Goal: Task Accomplishment & Management: Manage account settings

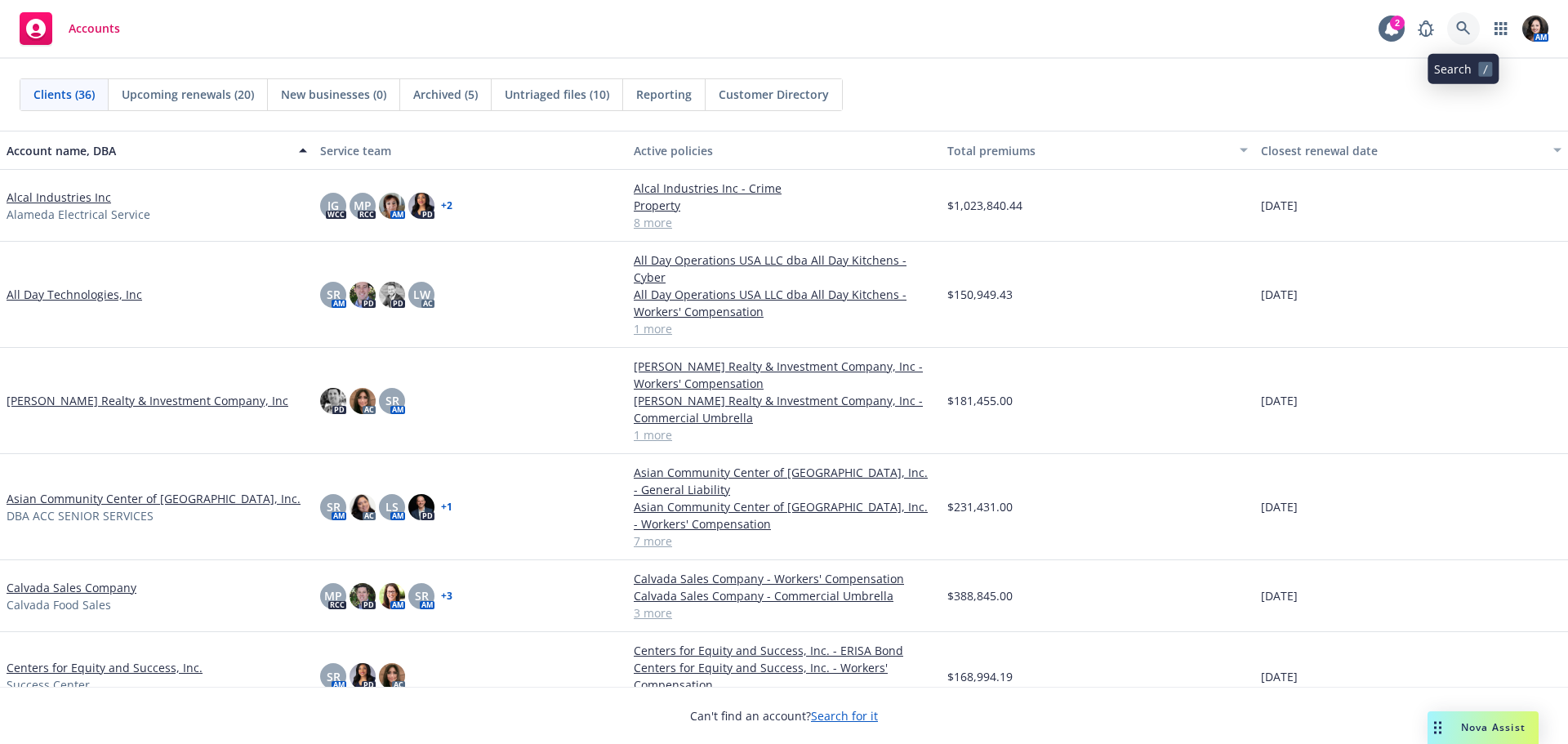
click at [1459, 18] on link at bounding box center [1463, 28] width 33 height 33
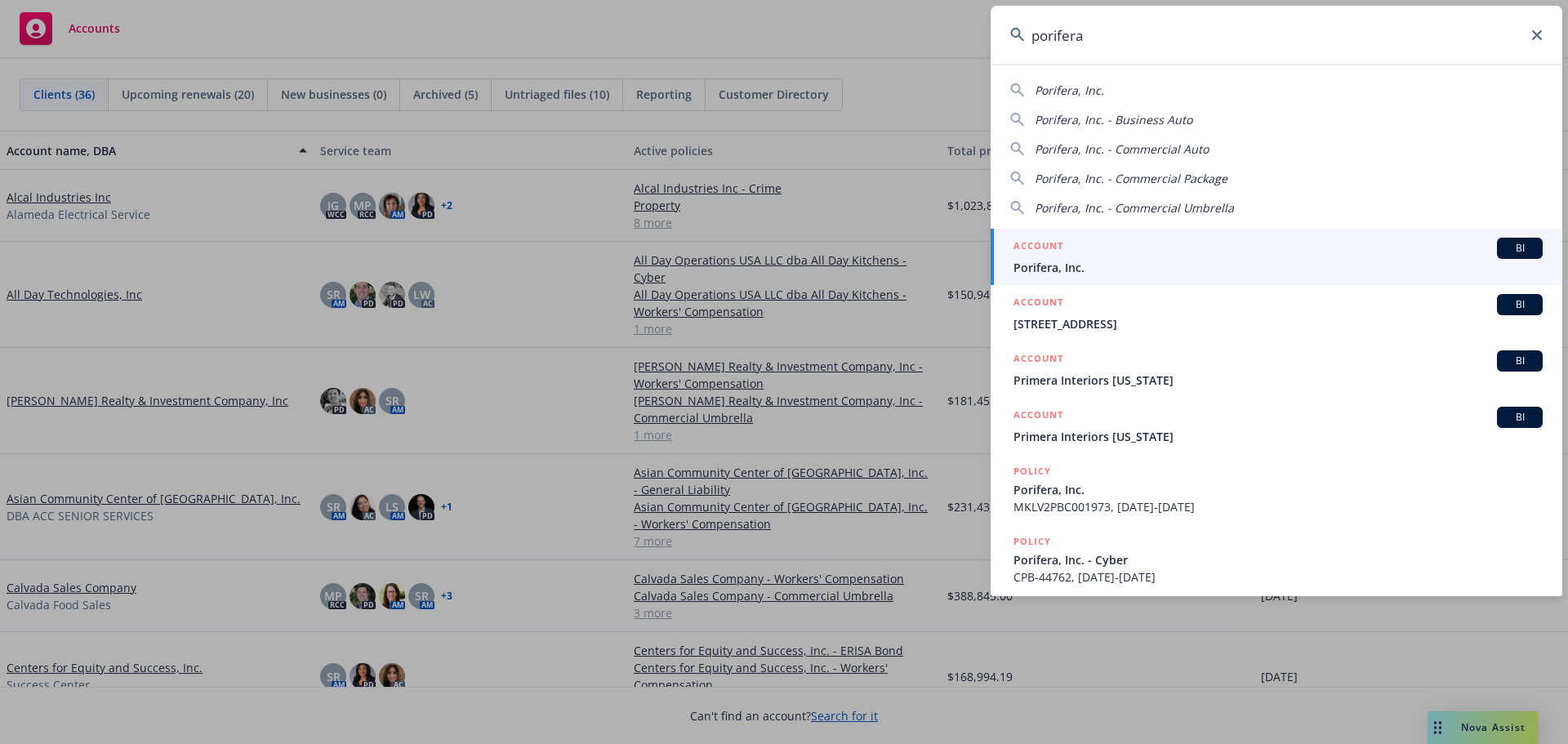
type input "porifera"
click at [1291, 252] on div "ACCOUNT BI" at bounding box center [1277, 248] width 529 height 21
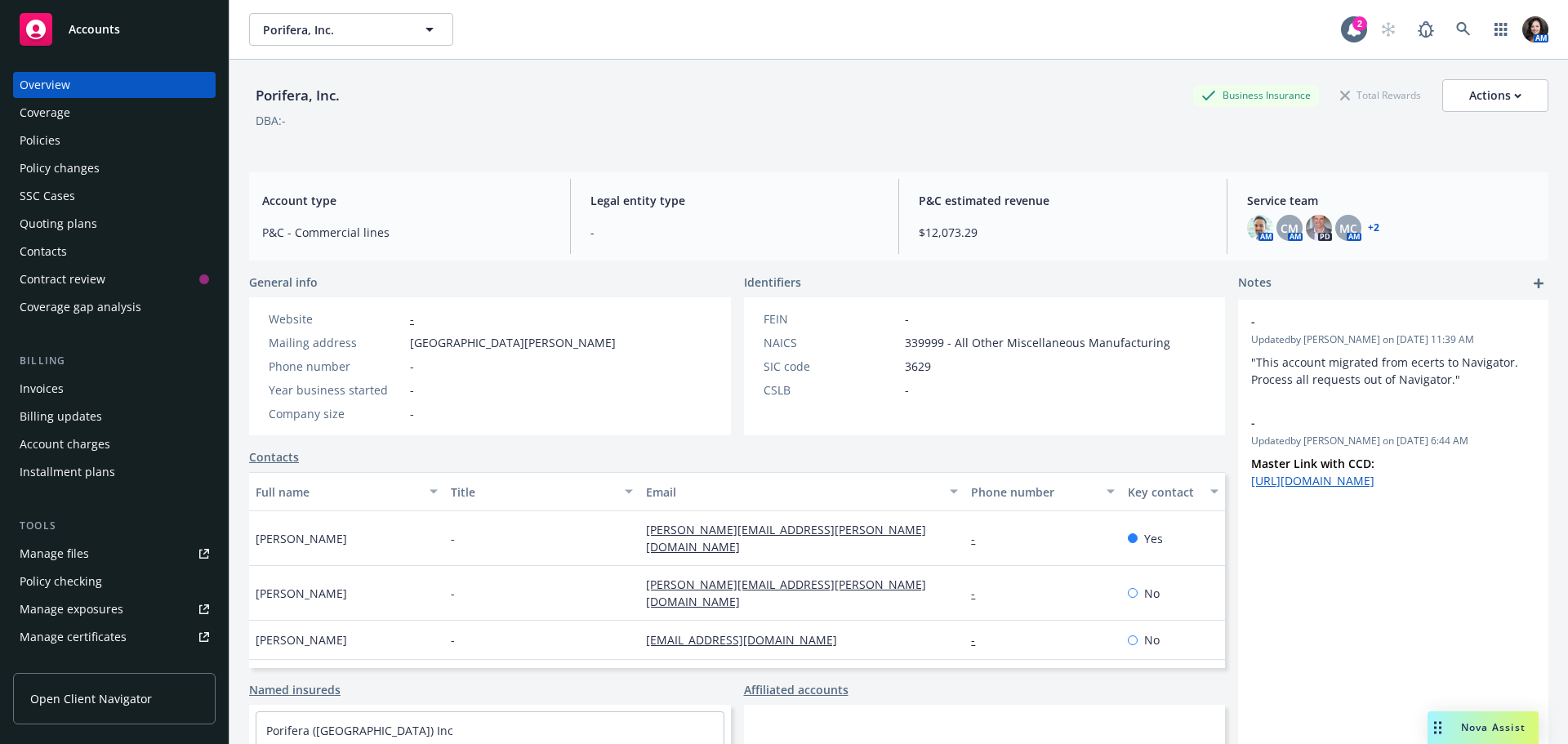
click at [49, 139] on div "Policies" at bounding box center [39, 140] width 41 height 27
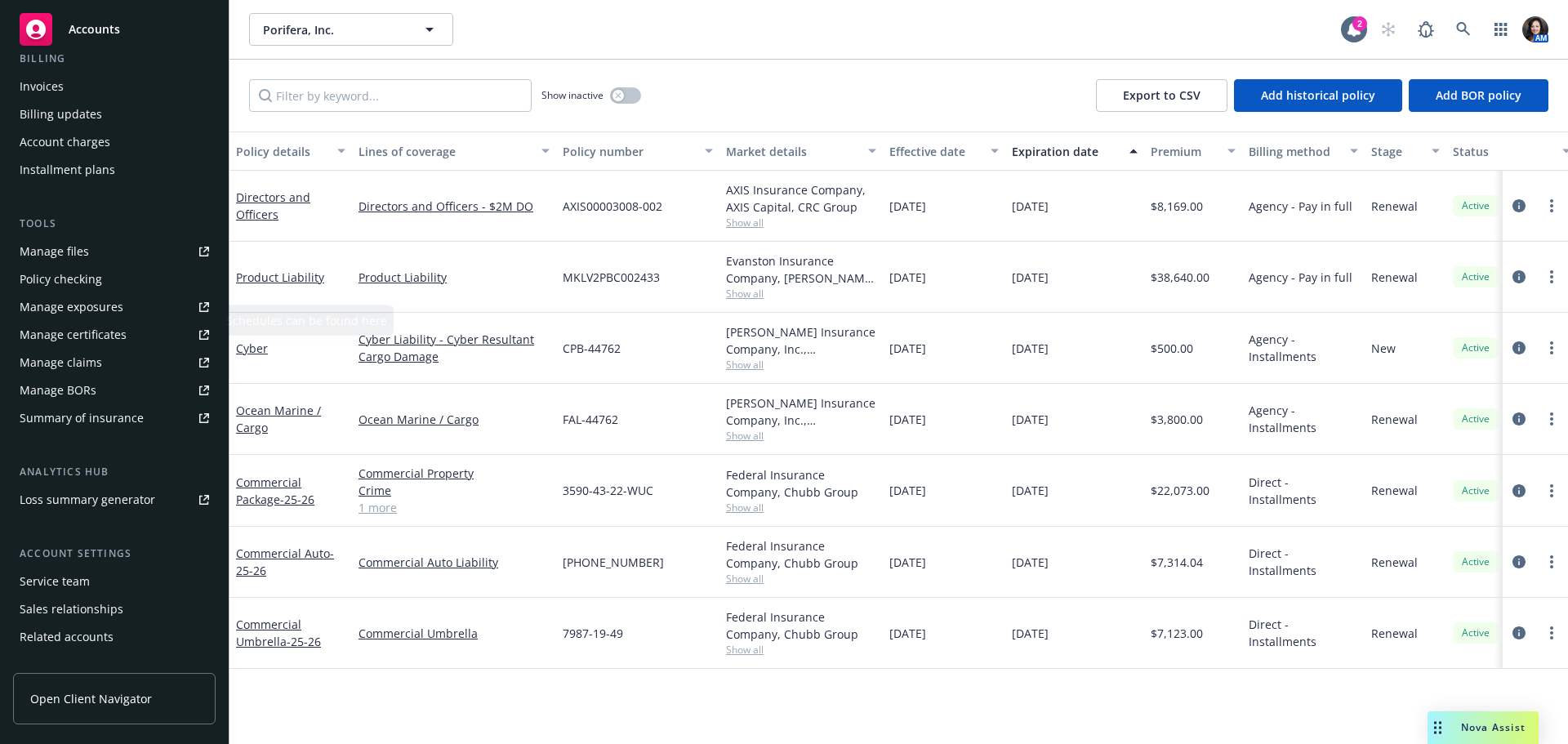
scroll to position [327, 0]
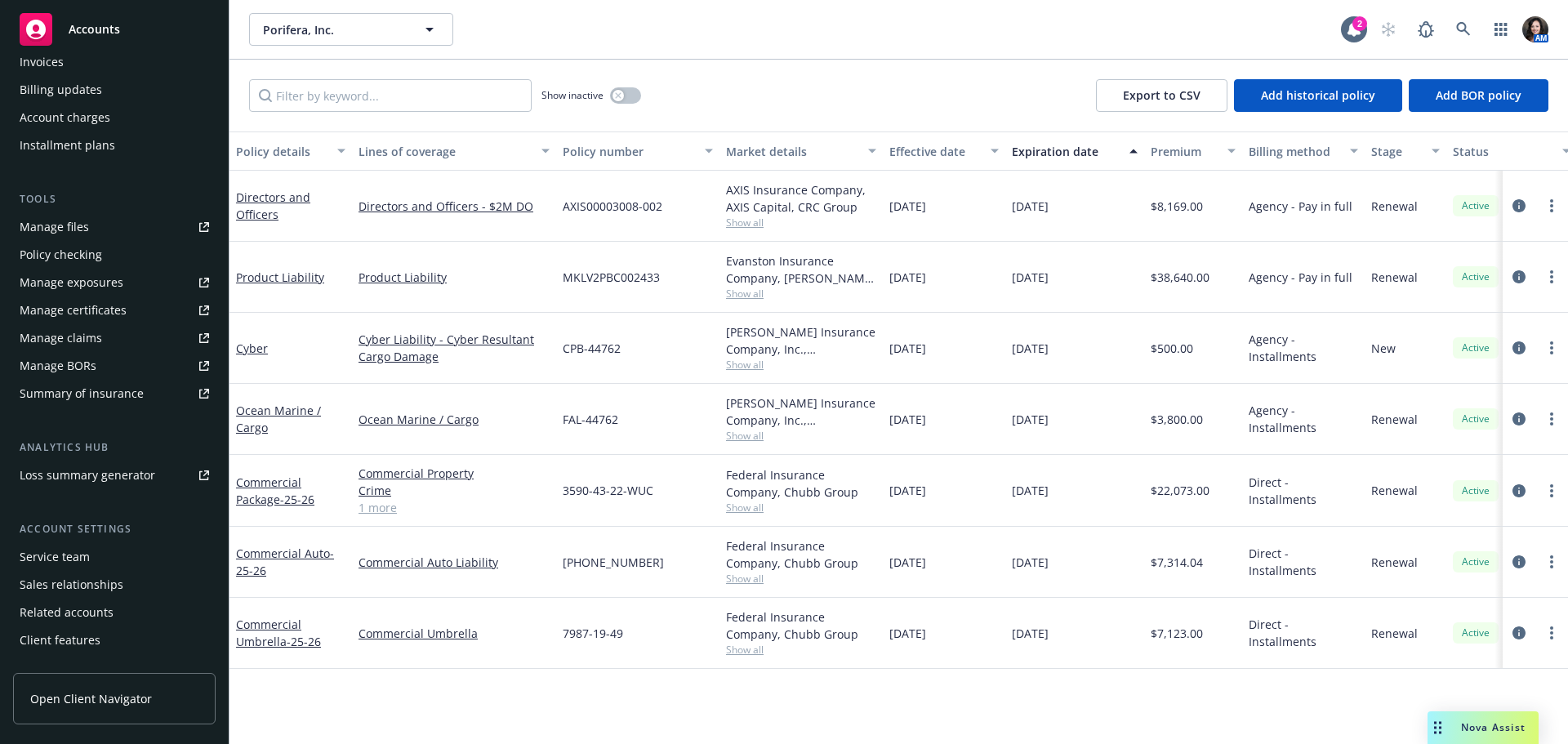
click at [76, 552] on div "Service team" at bounding box center [54, 557] width 71 height 27
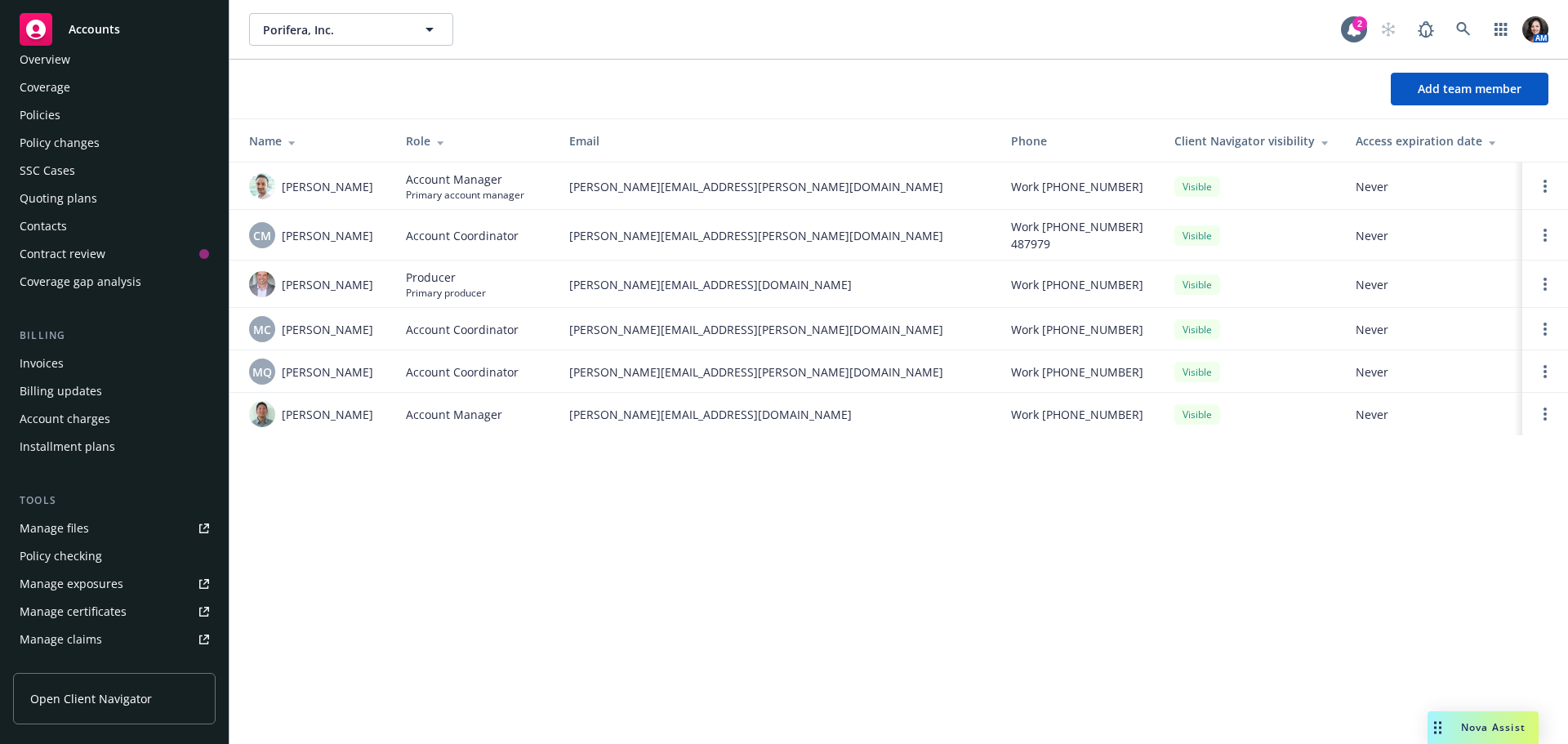
scroll to position [21, 0]
click at [46, 133] on div "Overview Coverage Policies Policy changes SSC Cases Quoting plans Contacts Cont…" at bounding box center [114, 174] width 203 height 249
click at [44, 126] on div "Policies" at bounding box center [39, 119] width 41 height 27
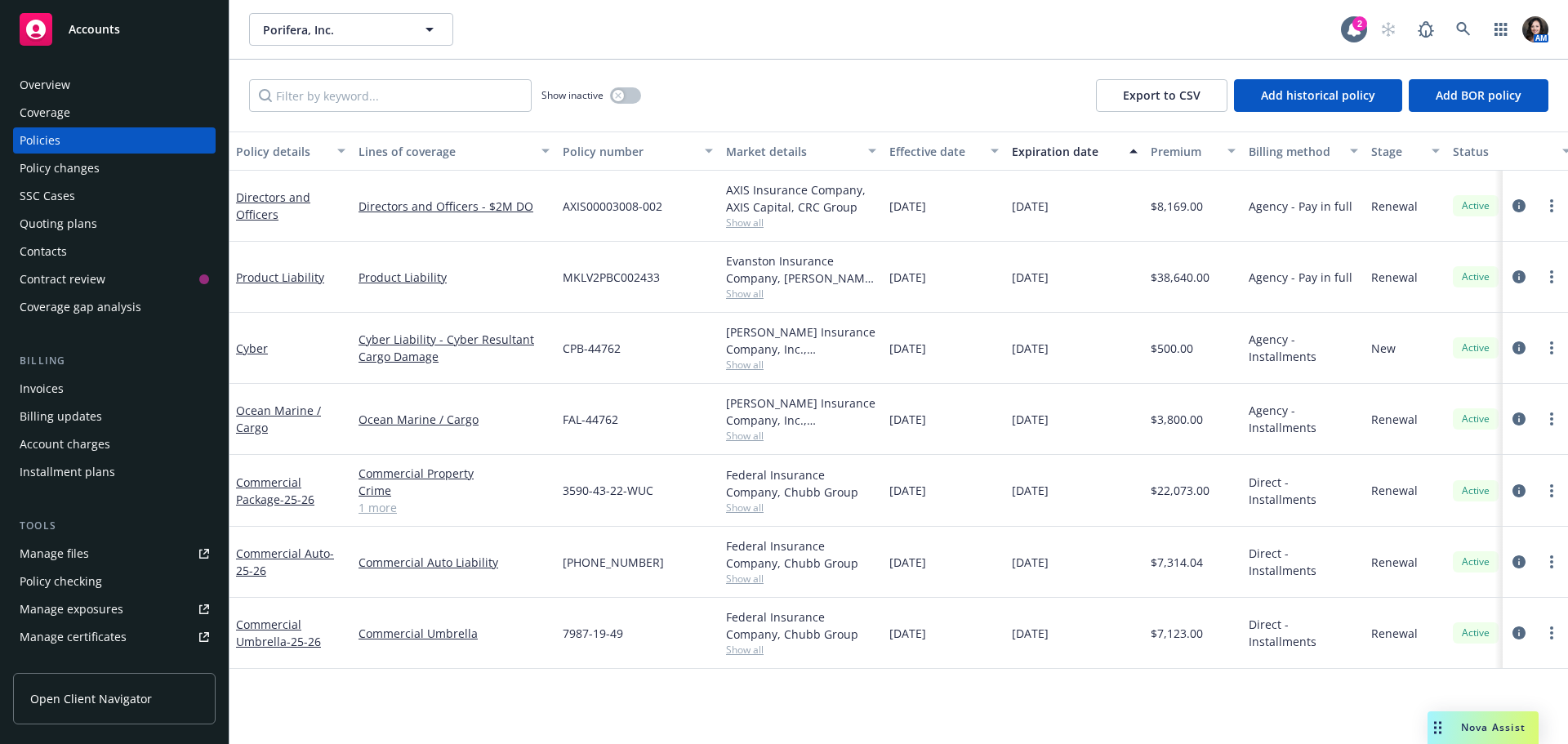
click at [743, 217] on span "Show all" at bounding box center [801, 222] width 150 height 14
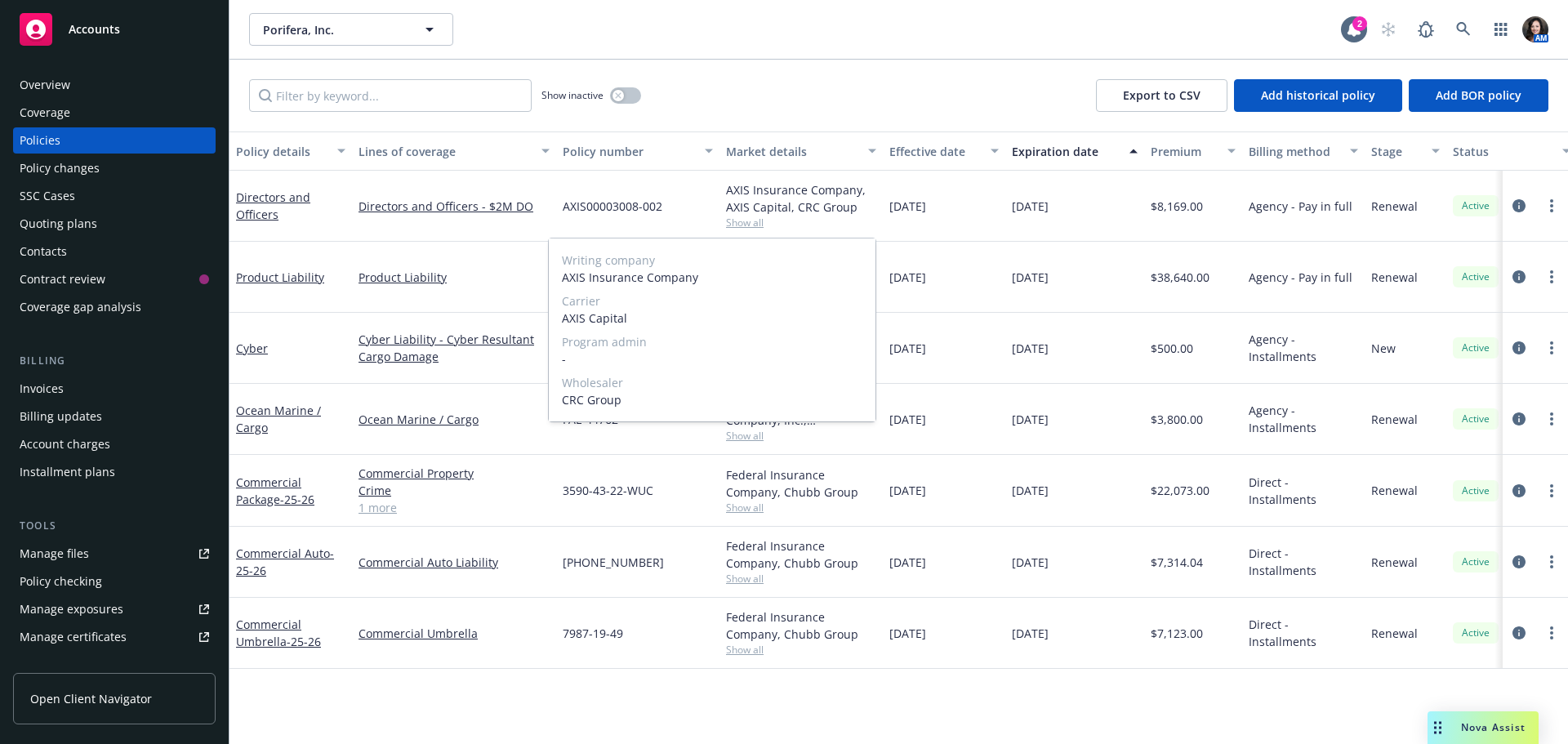
click at [737, 221] on span "Show all" at bounding box center [801, 222] width 150 height 14
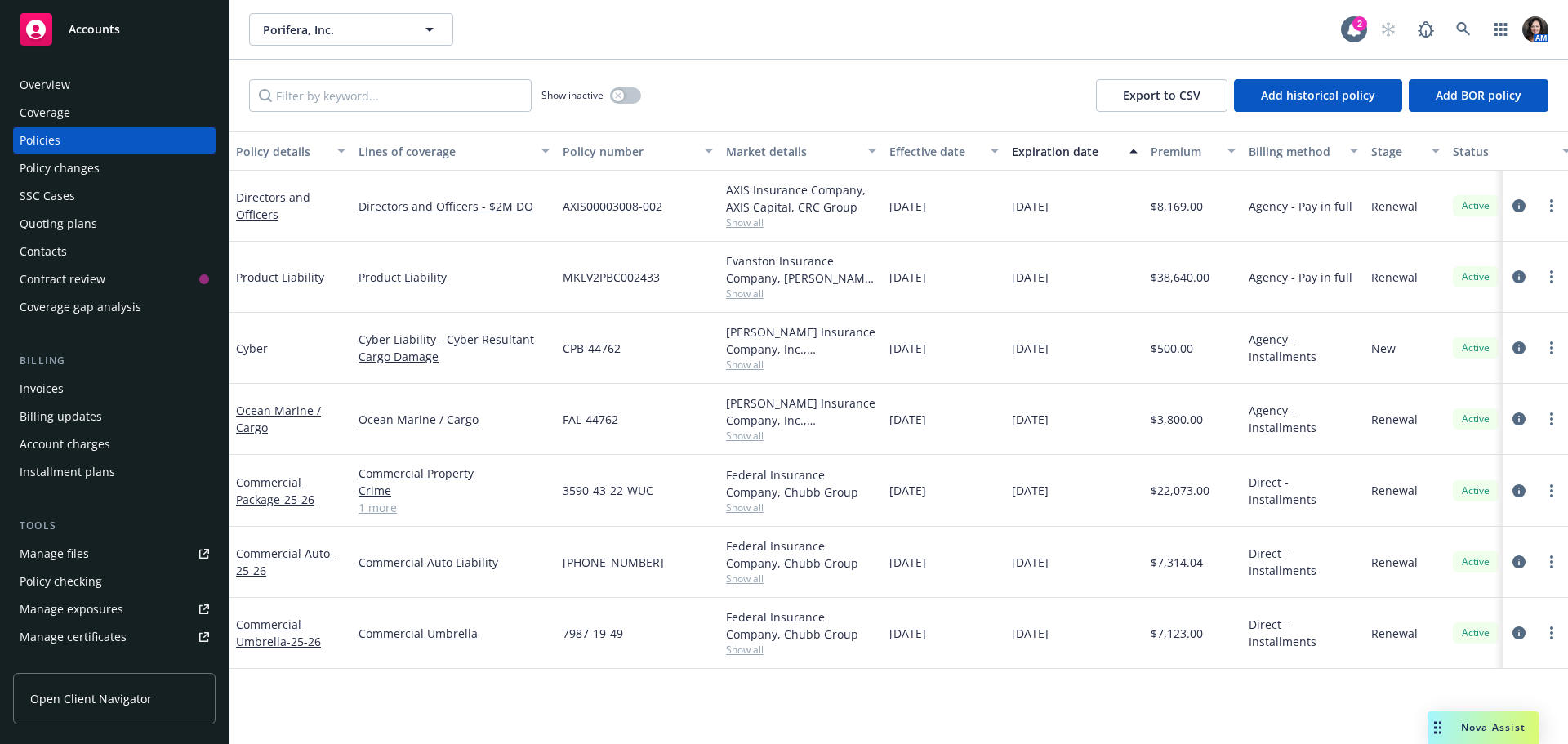
click at [737, 221] on span "Show all" at bounding box center [801, 222] width 150 height 14
click at [950, 303] on div "[DATE]" at bounding box center [944, 277] width 123 height 71
click at [757, 289] on span "Show all" at bounding box center [801, 294] width 150 height 14
click at [986, 368] on div "[DATE]" at bounding box center [944, 348] width 123 height 71
click at [760, 367] on span "Show all" at bounding box center [801, 364] width 150 height 14
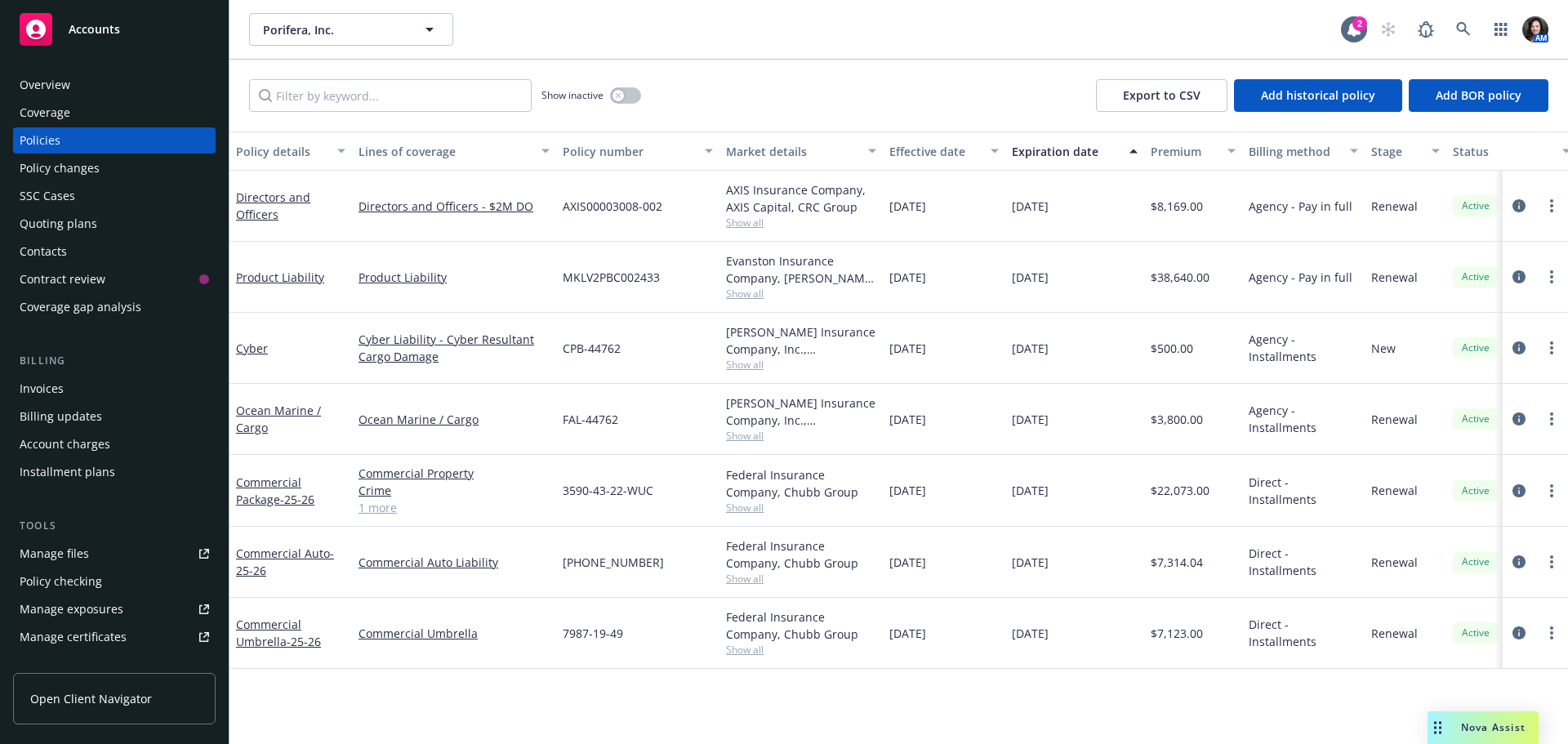
click at [966, 398] on div "[DATE]" at bounding box center [944, 419] width 123 height 71
click at [755, 512] on span "Show all" at bounding box center [801, 507] width 150 height 14
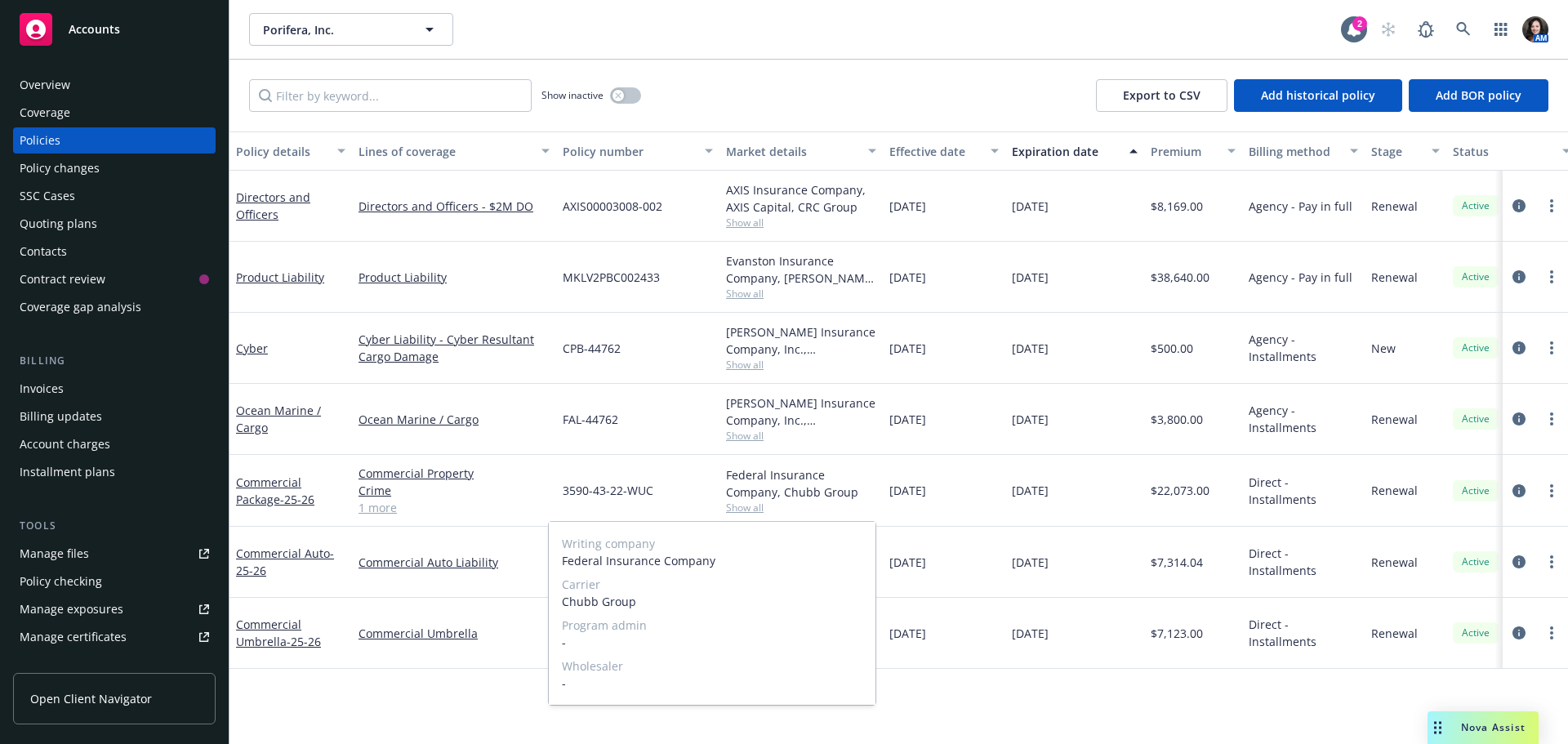
click at [755, 512] on span "Show all" at bounding box center [801, 507] width 150 height 14
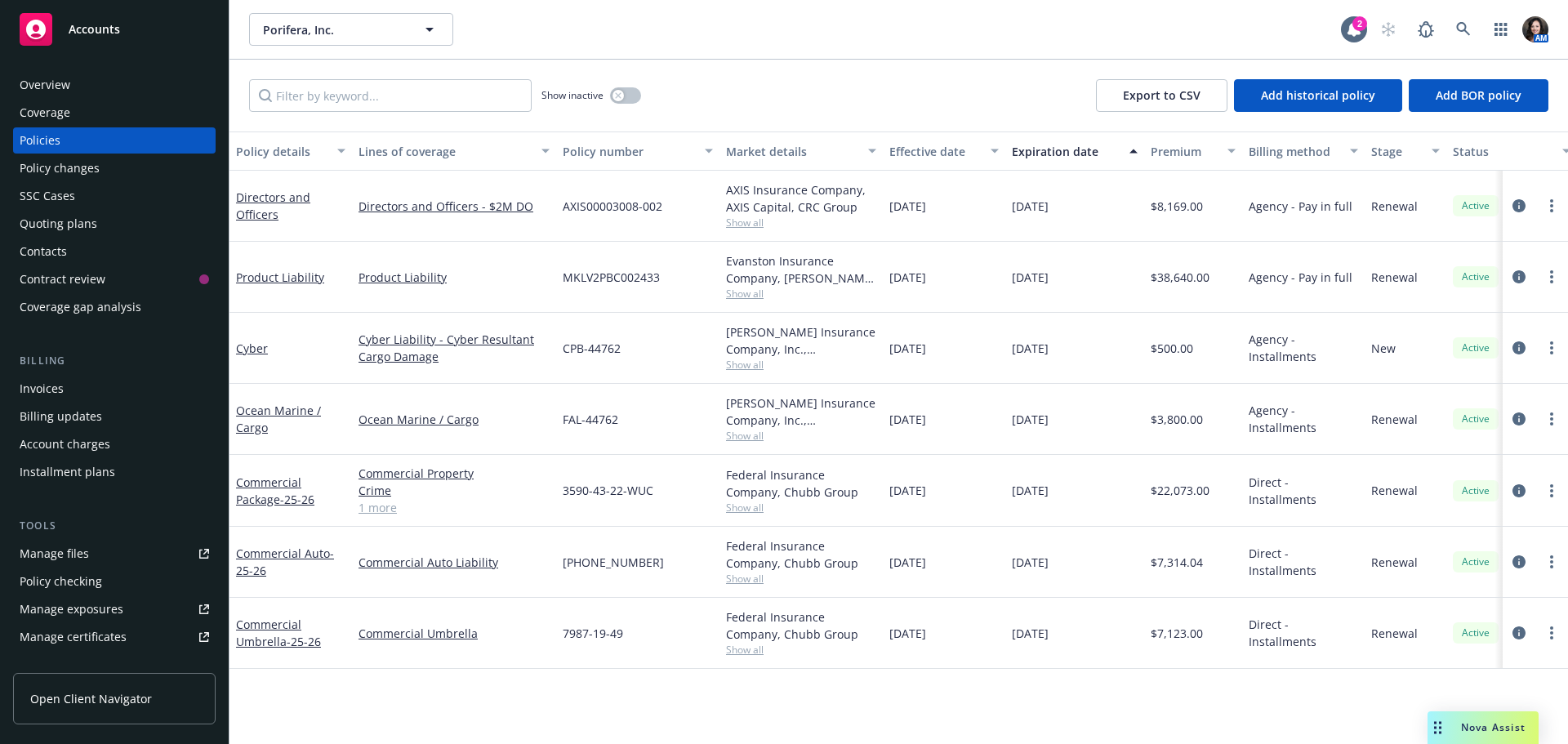
click at [732, 587] on div "Federal Insurance Company, Chubb Group Show all" at bounding box center [801, 562] width 163 height 71
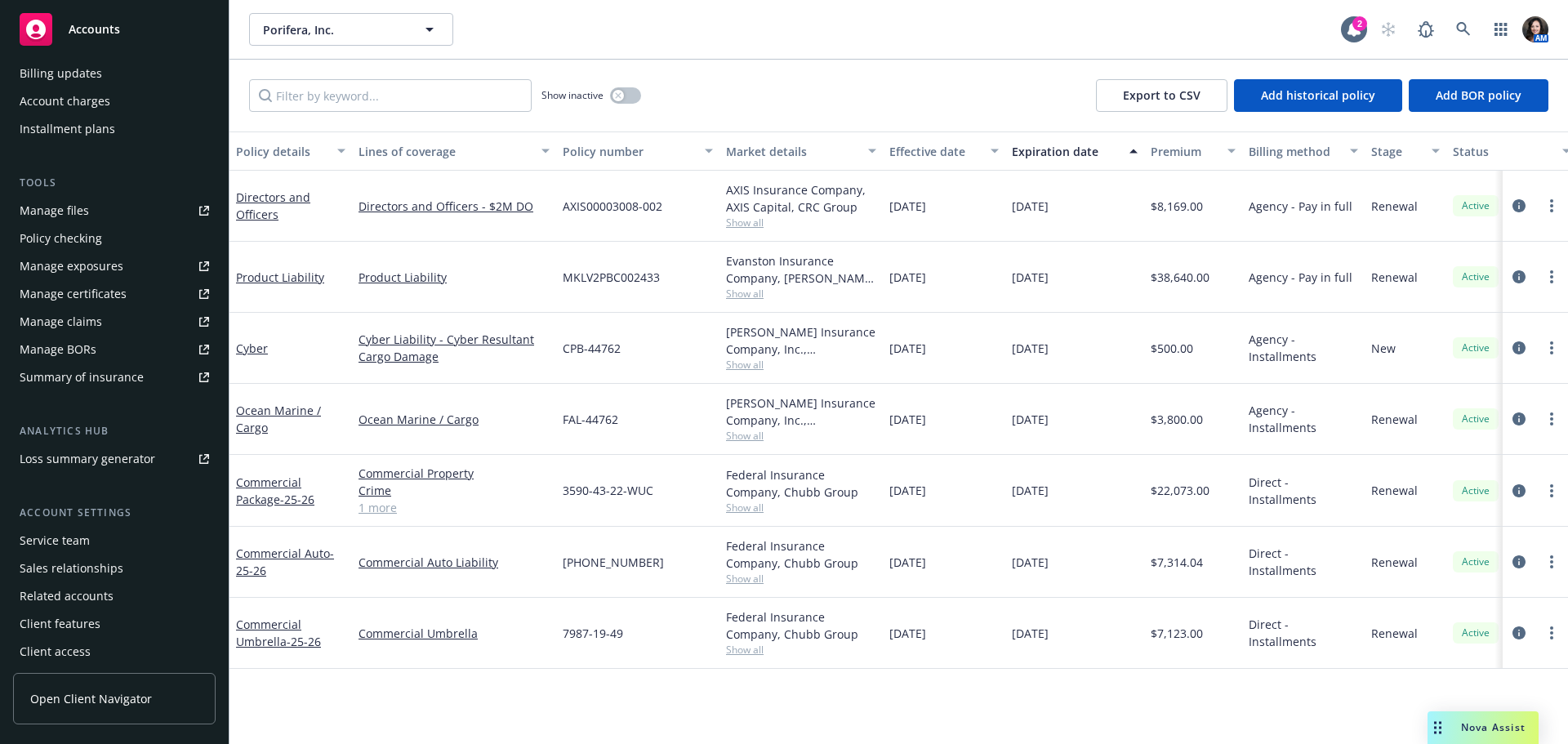
scroll to position [348, 0]
click at [47, 542] on div "Service team" at bounding box center [54, 536] width 71 height 27
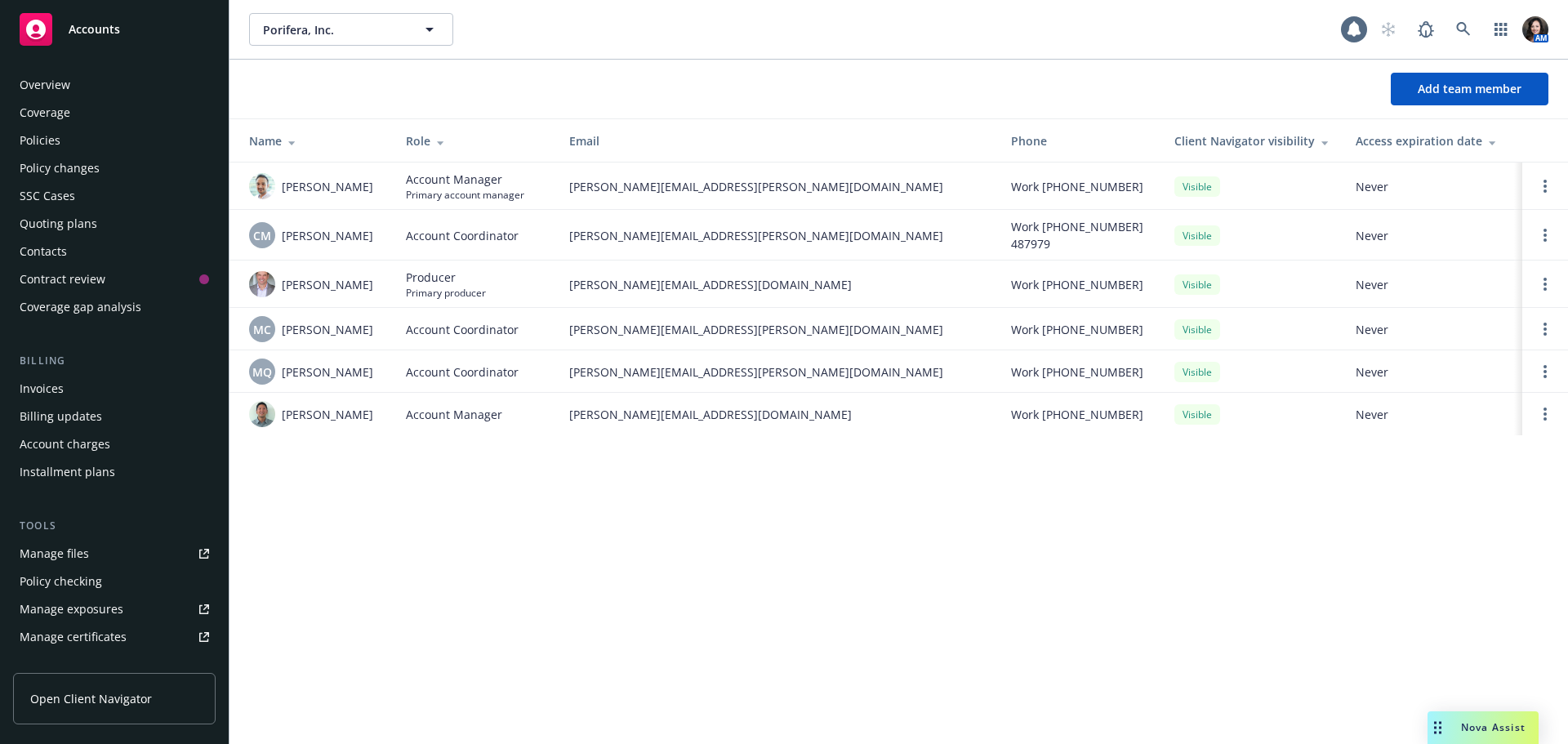
scroll to position [348, 0]
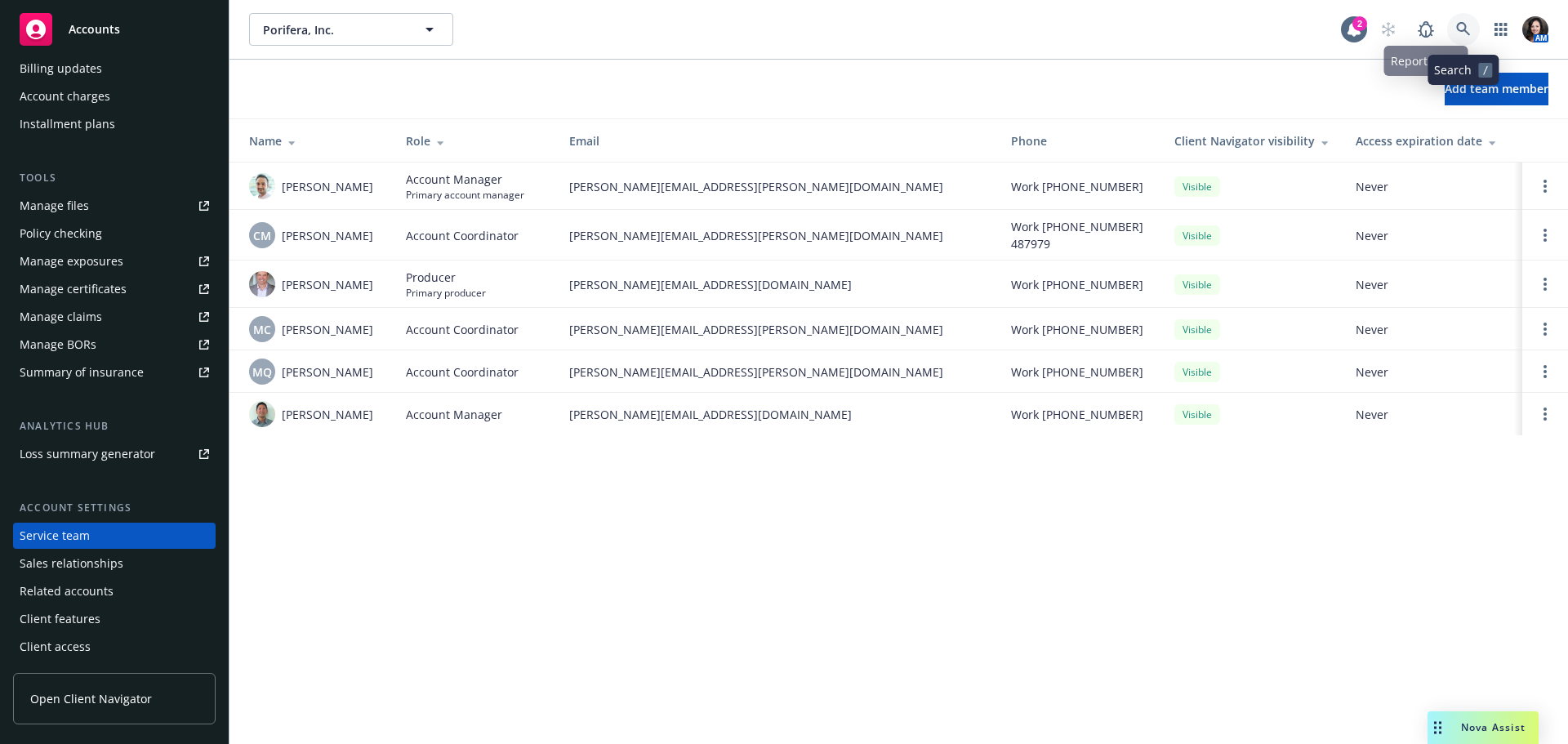
click at [1459, 29] on icon at bounding box center [1463, 28] width 14 height 14
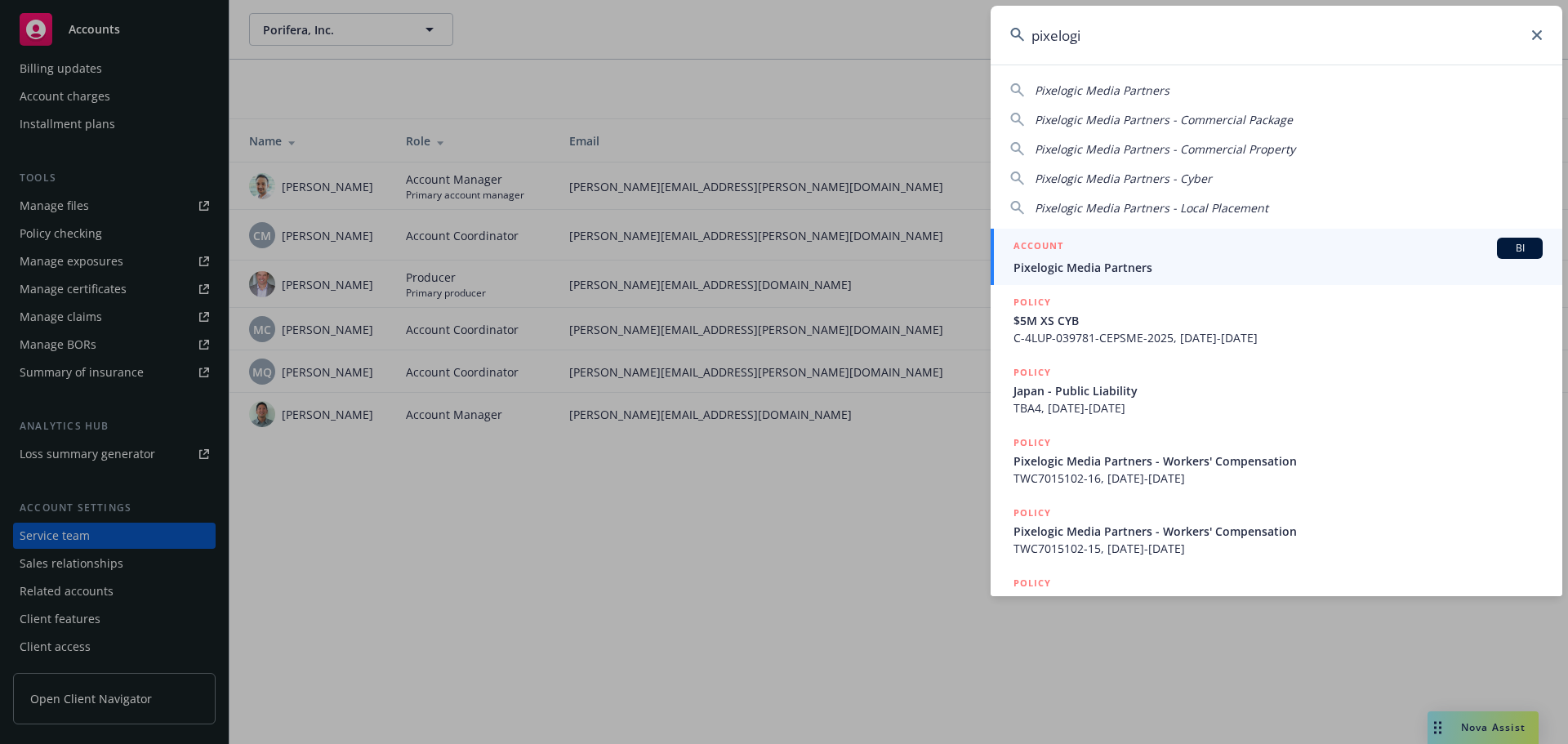
type input "pixelogi"
click at [1289, 250] on div "ACCOUNT BI" at bounding box center [1277, 248] width 529 height 21
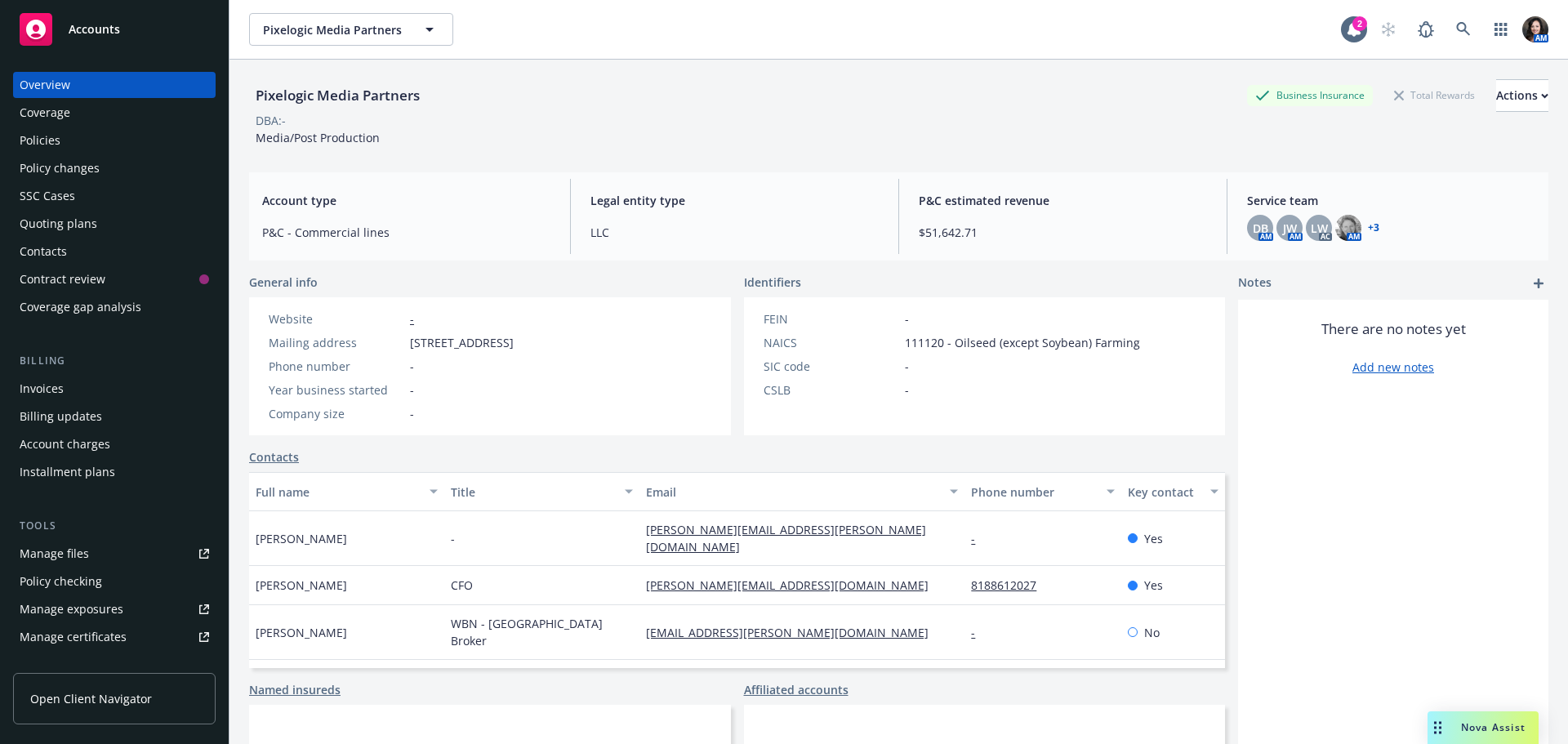
click at [63, 213] on div "Quoting plans" at bounding box center [58, 224] width 78 height 27
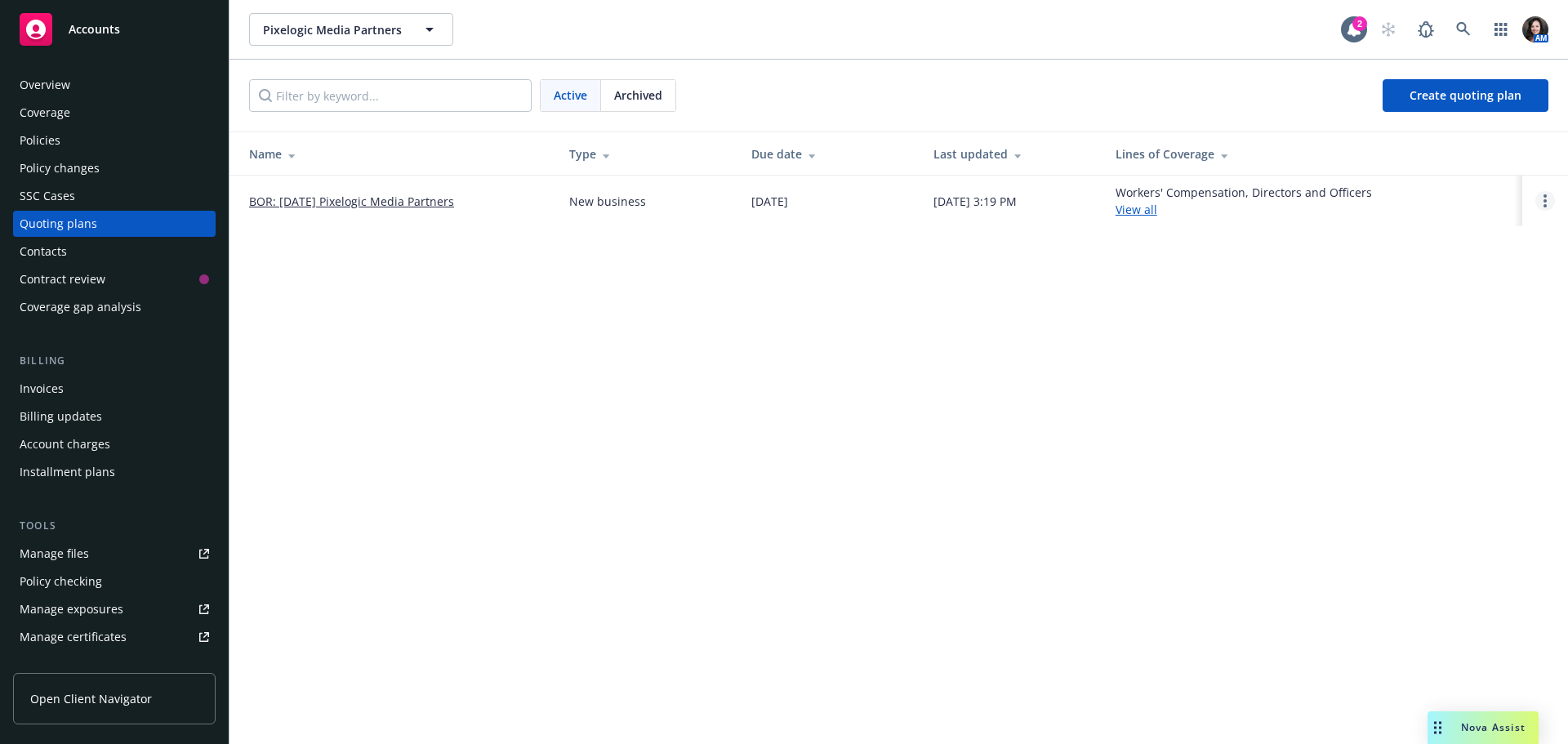
click at [1544, 191] on link "Open options" at bounding box center [1545, 200] width 19 height 19
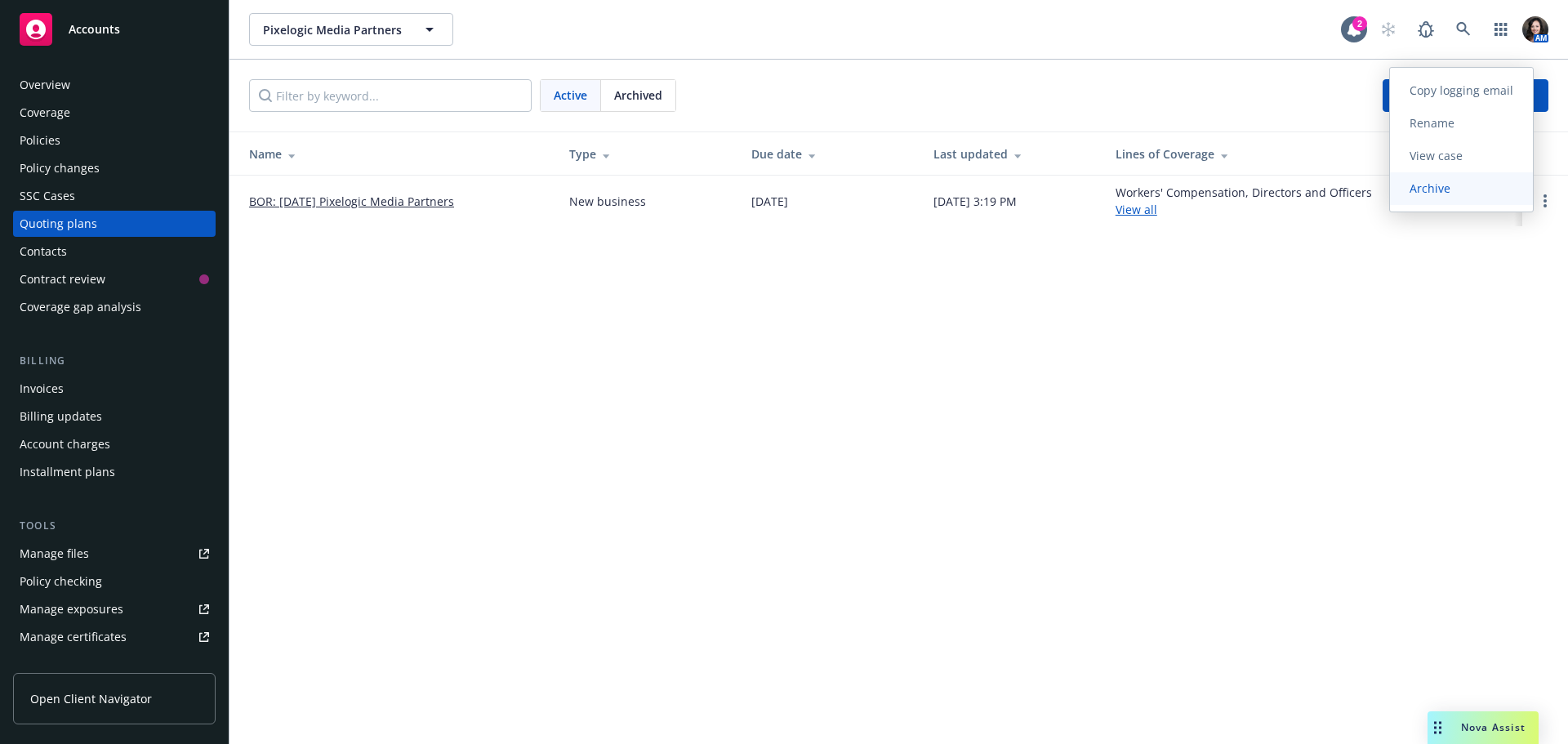
drag, startPoint x: 1463, startPoint y: 196, endPoint x: 1438, endPoint y: 198, distance: 25.1
click at [1463, 196] on link "Archive" at bounding box center [1462, 189] width 143 height 33
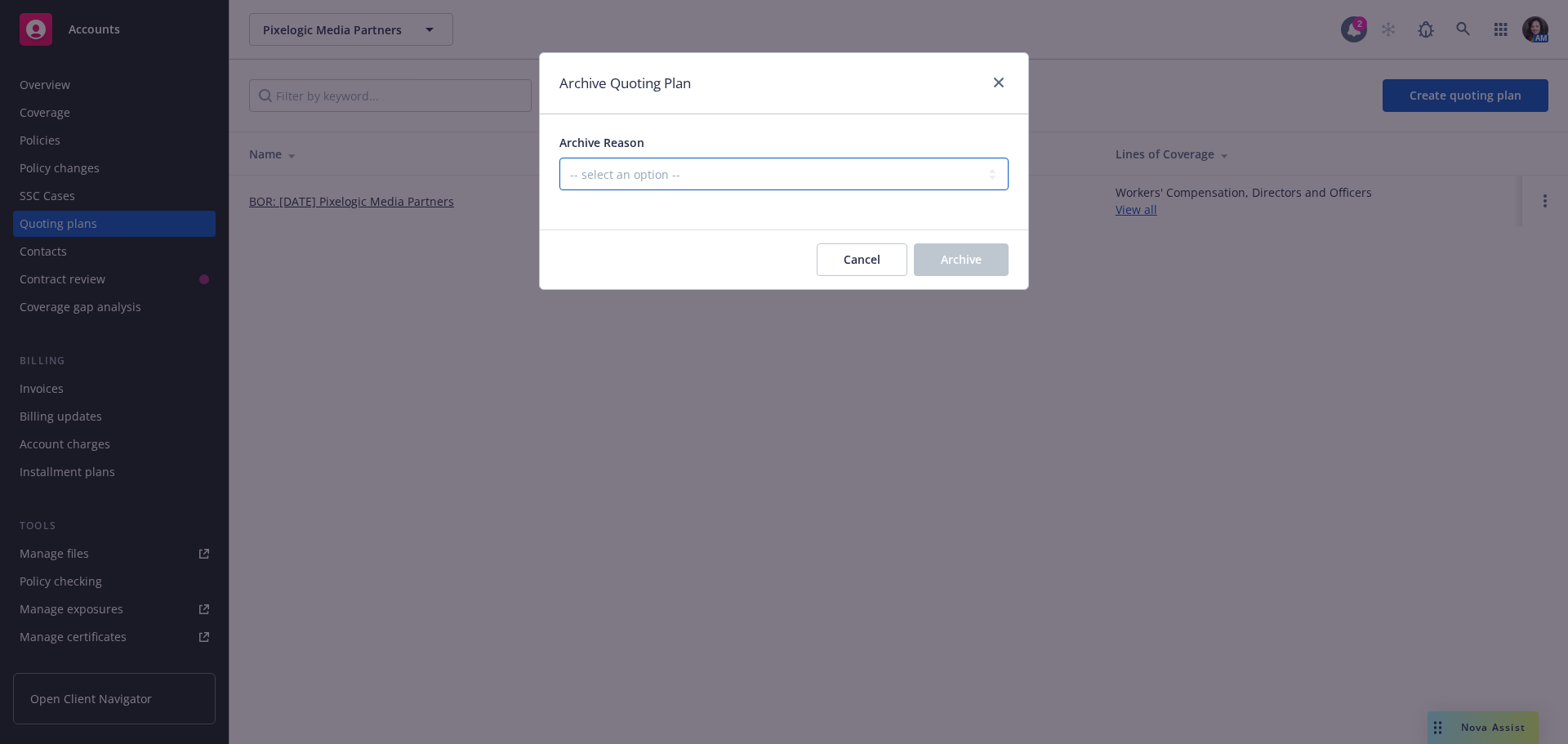
click at [976, 173] on select "-- select an option -- Created by error Duplicate New business opportunity lost…" at bounding box center [784, 174] width 449 height 33
select select "ARCHIVED_NEW_BUSINESS_COMPLETED"
click at [559, 158] on select "-- select an option -- Created by error Duplicate New business opportunity lost…" at bounding box center [784, 174] width 449 height 33
click at [976, 252] on span "Archive" at bounding box center [961, 259] width 41 height 16
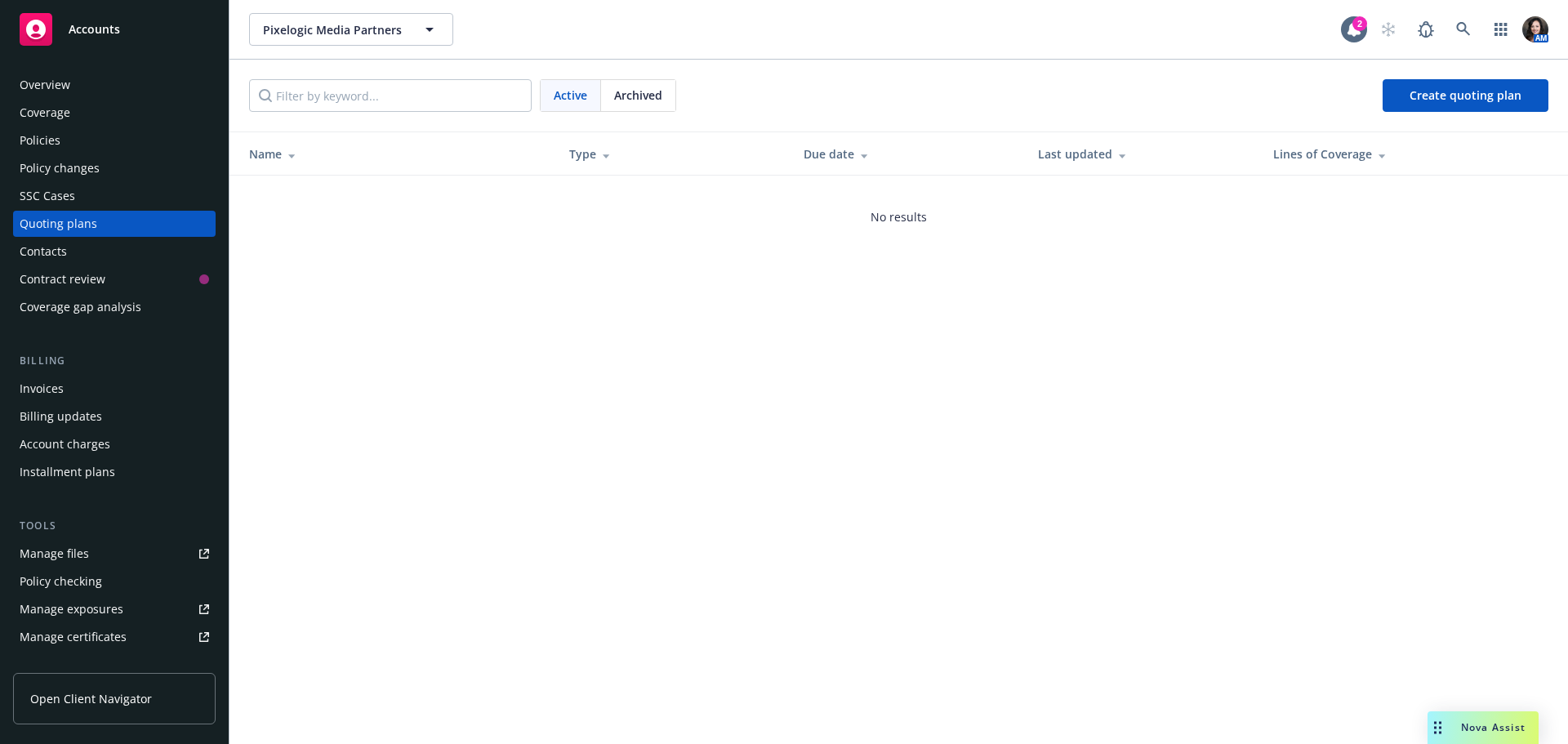
click at [34, 149] on div "Policies" at bounding box center [39, 140] width 41 height 27
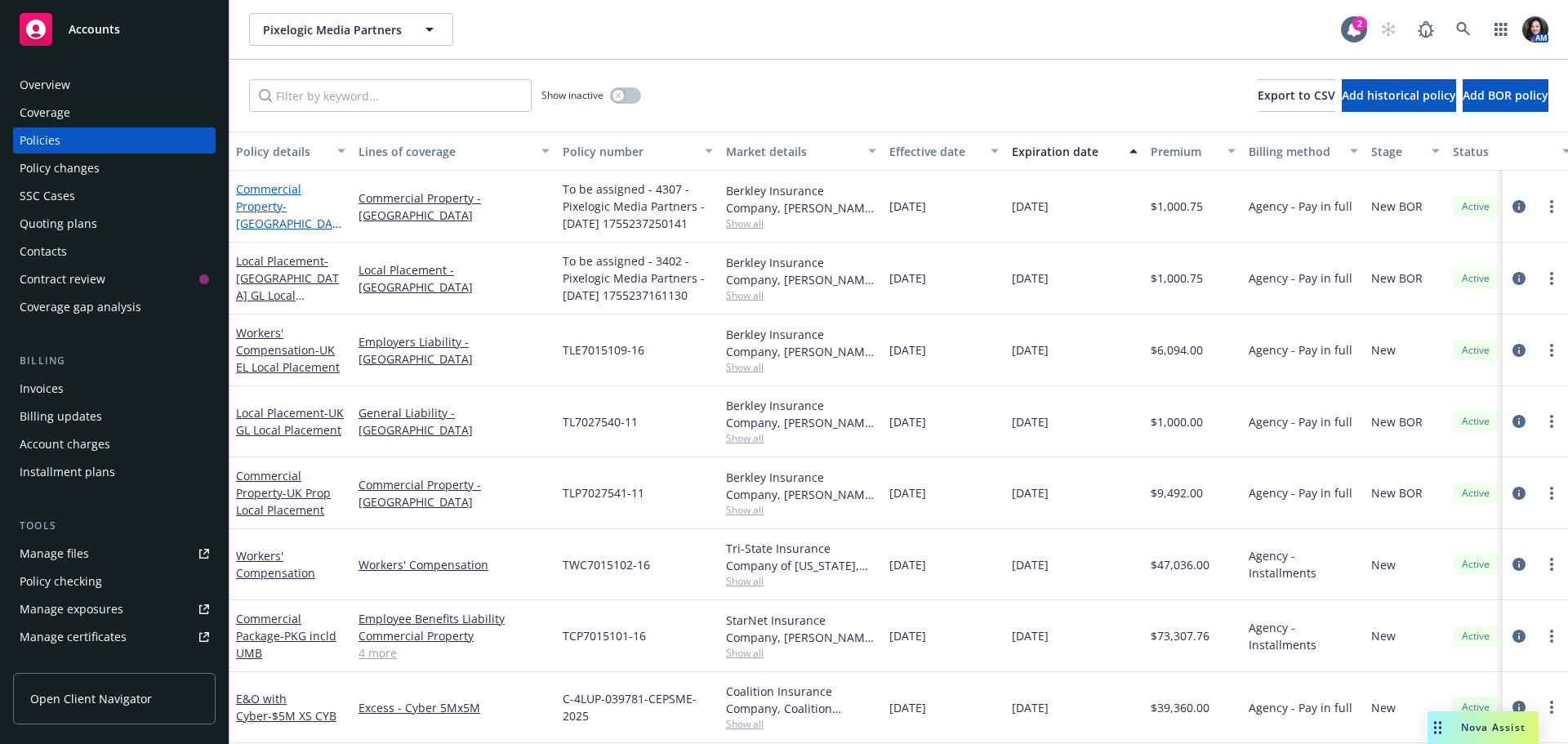
click at [285, 195] on link "Commercial Property - Germany Local Placement" at bounding box center [287, 215] width 103 height 67
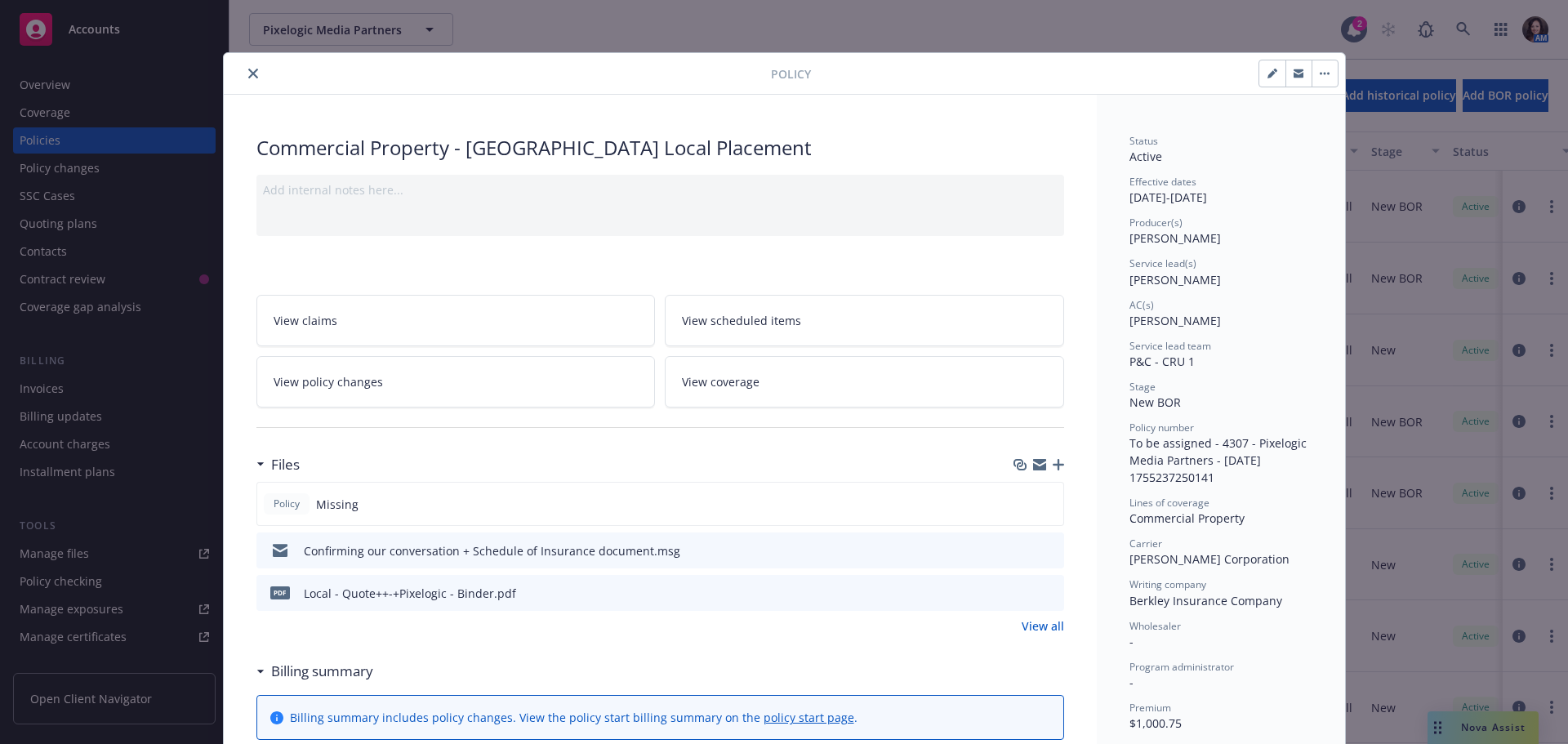
click at [248, 69] on icon "close" at bounding box center [253, 73] width 10 height 10
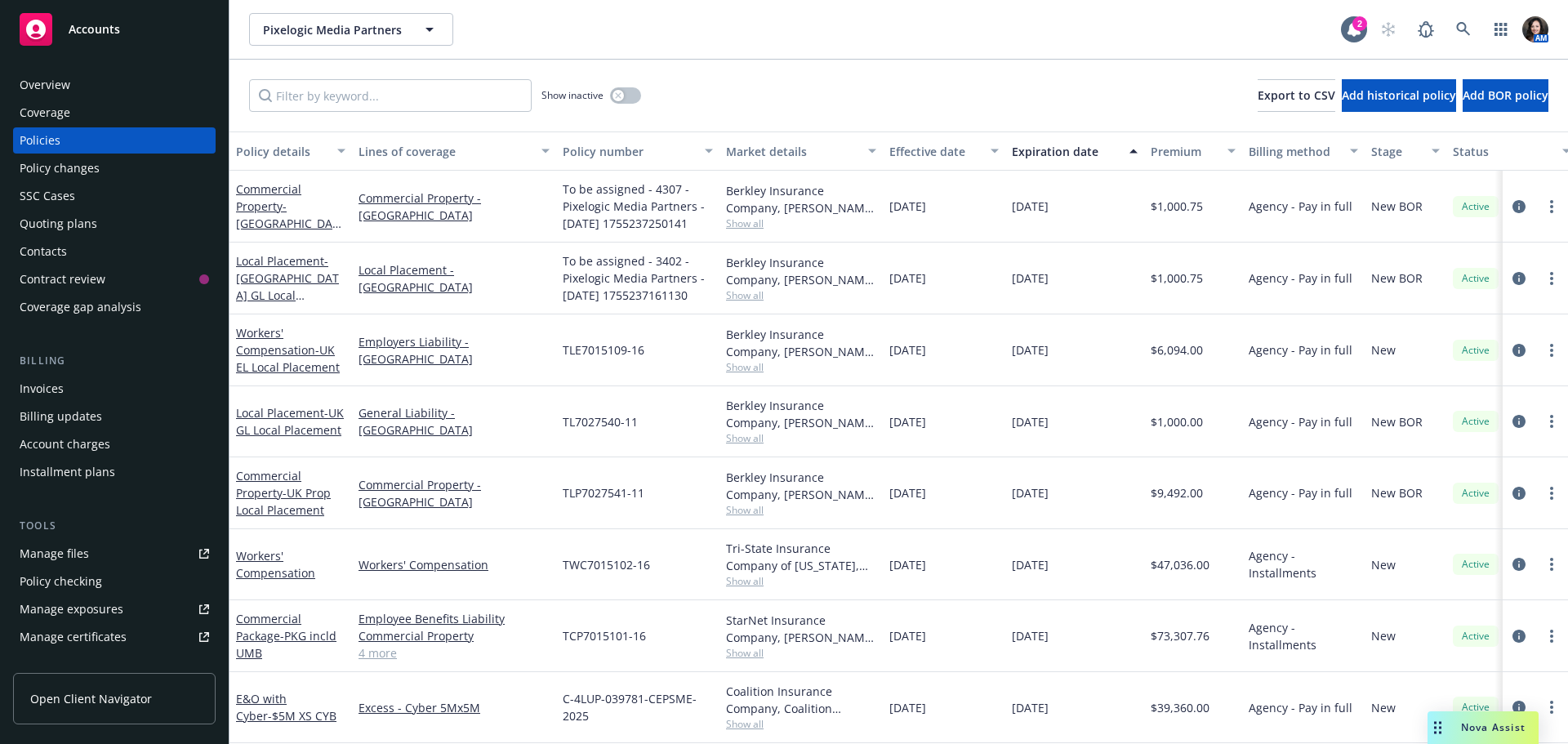
click at [255, 359] on div "Workers' Compensation - UK EL Local Placement" at bounding box center [290, 350] width 109 height 51
click at [258, 355] on link "Workers' Compensation - UK EL Local Placement" at bounding box center [287, 350] width 104 height 50
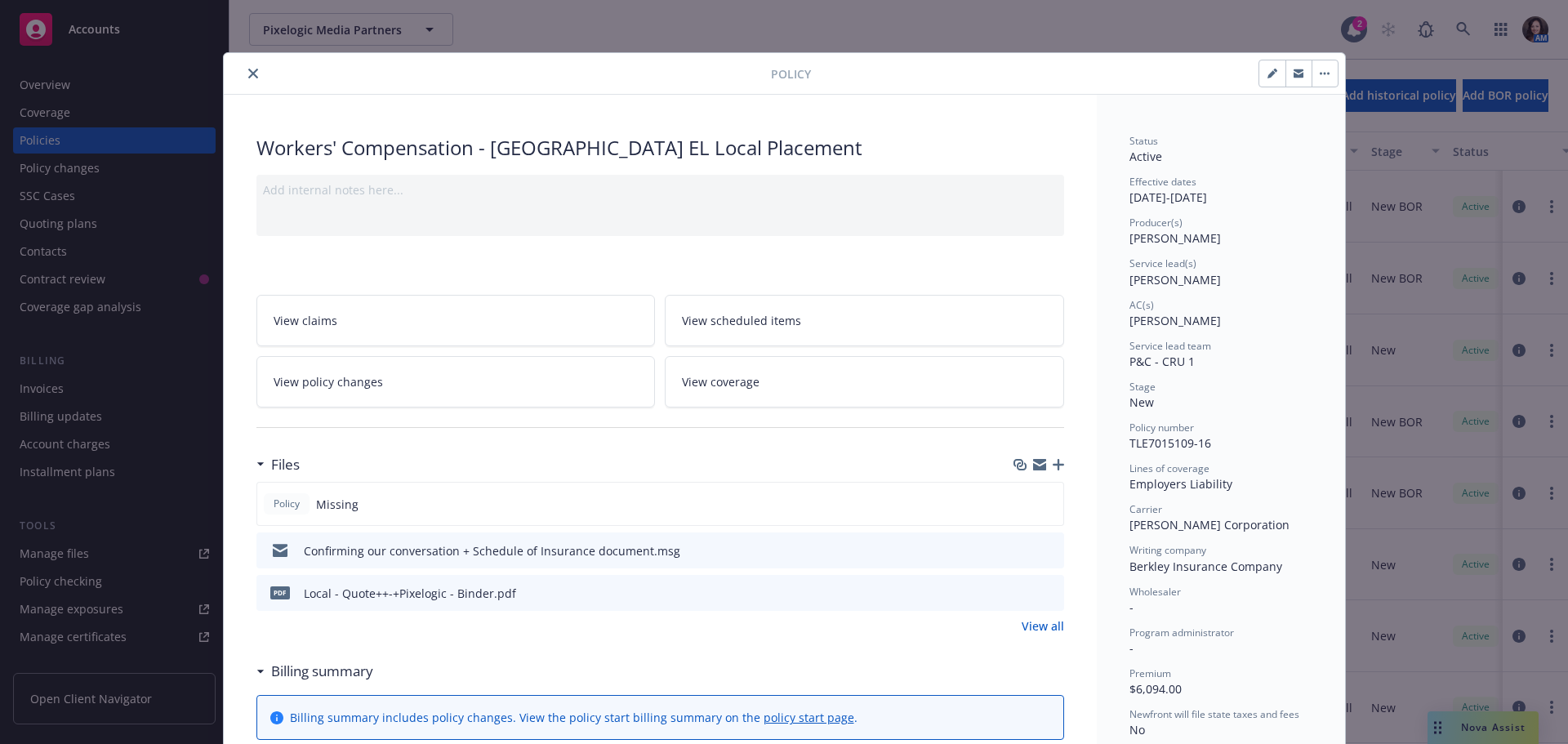
click at [243, 71] on button "close" at bounding box center [252, 72] width 19 height 19
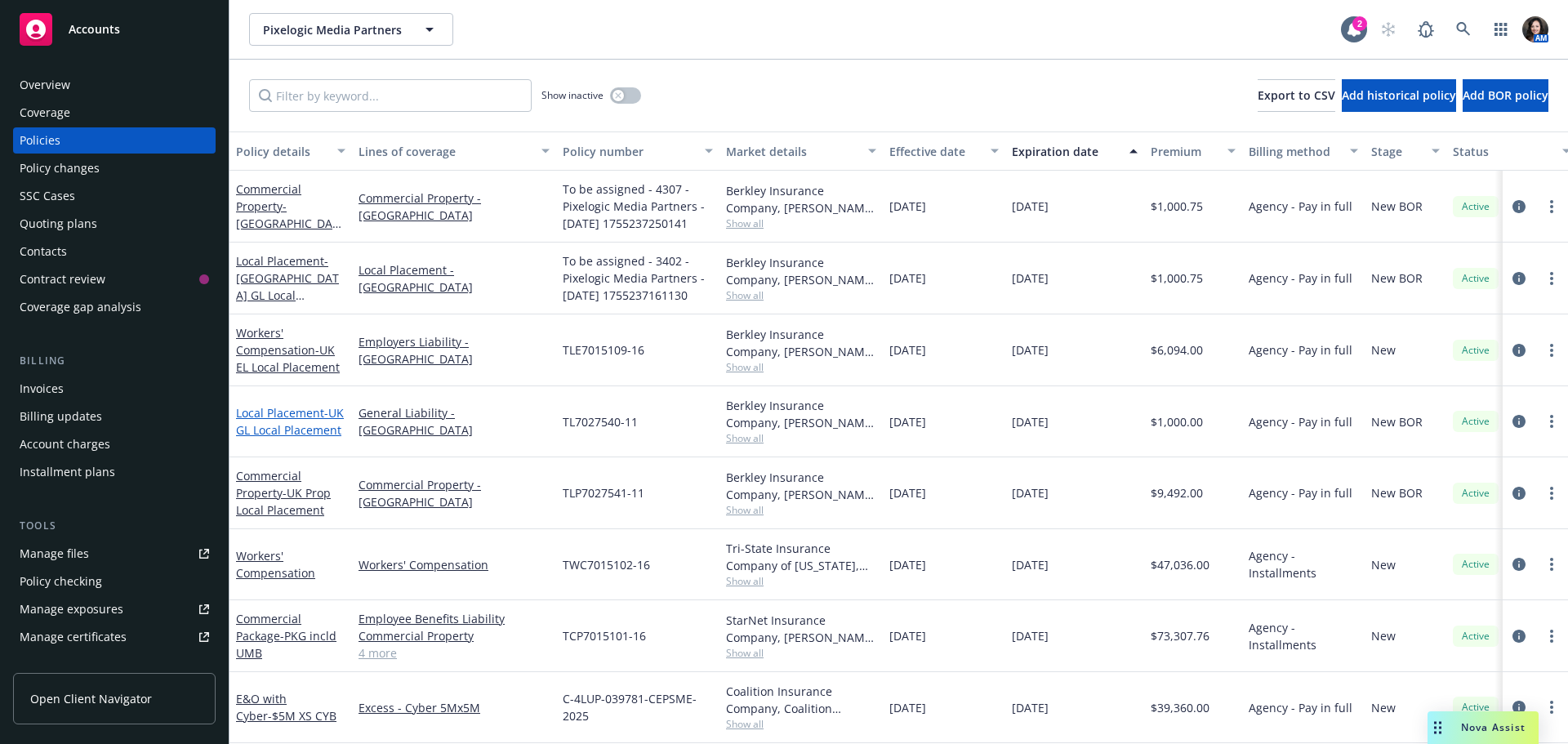
click at [248, 437] on span "- UK GL Local Placement" at bounding box center [290, 422] width 108 height 33
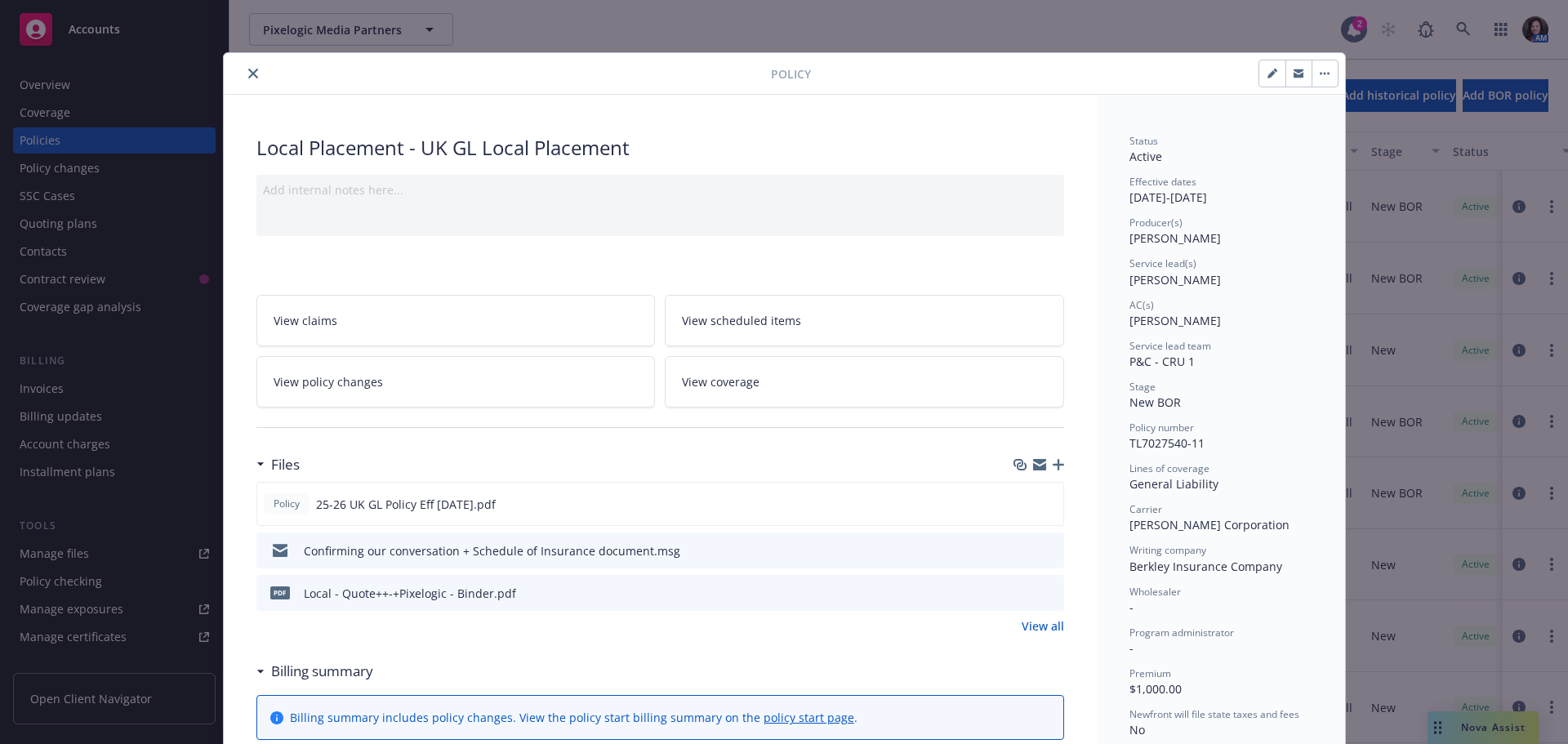
click at [248, 69] on icon "close" at bounding box center [253, 73] width 10 height 10
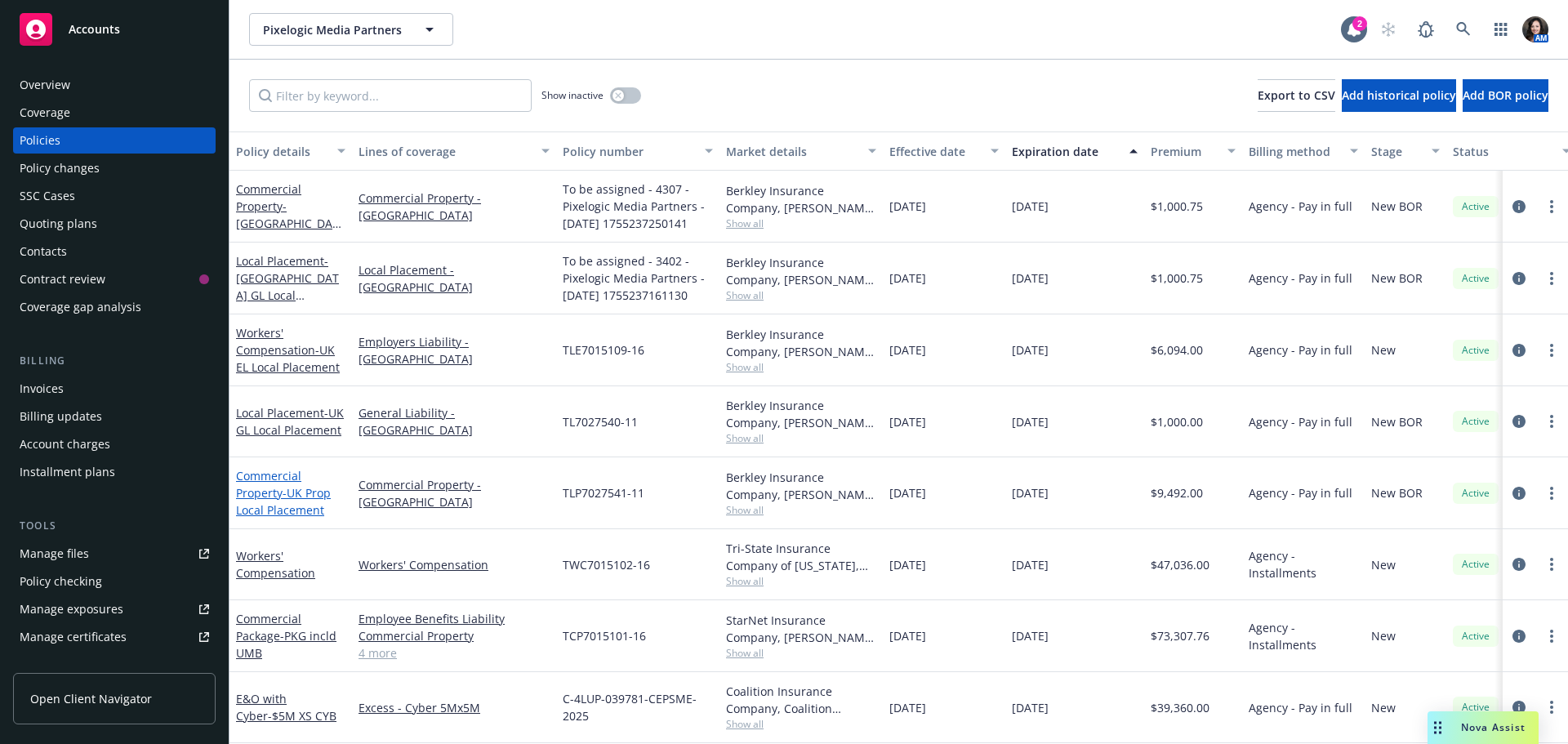
click at [269, 490] on link "Commercial Property - UK Prop Local Placement" at bounding box center [282, 493] width 94 height 50
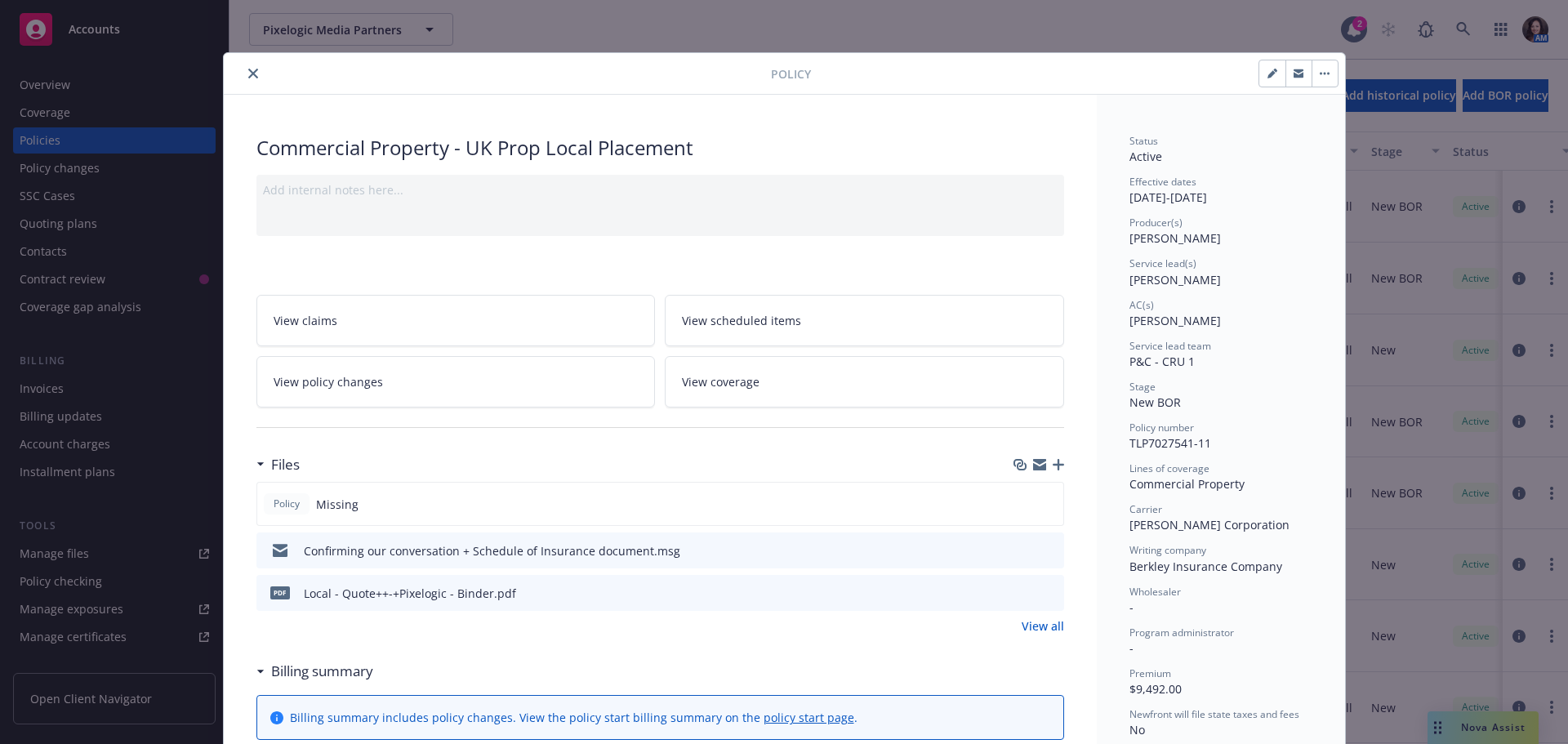
click at [255, 79] on div at bounding box center [501, 72] width 541 height 19
click at [248, 75] on icon "close" at bounding box center [253, 73] width 10 height 10
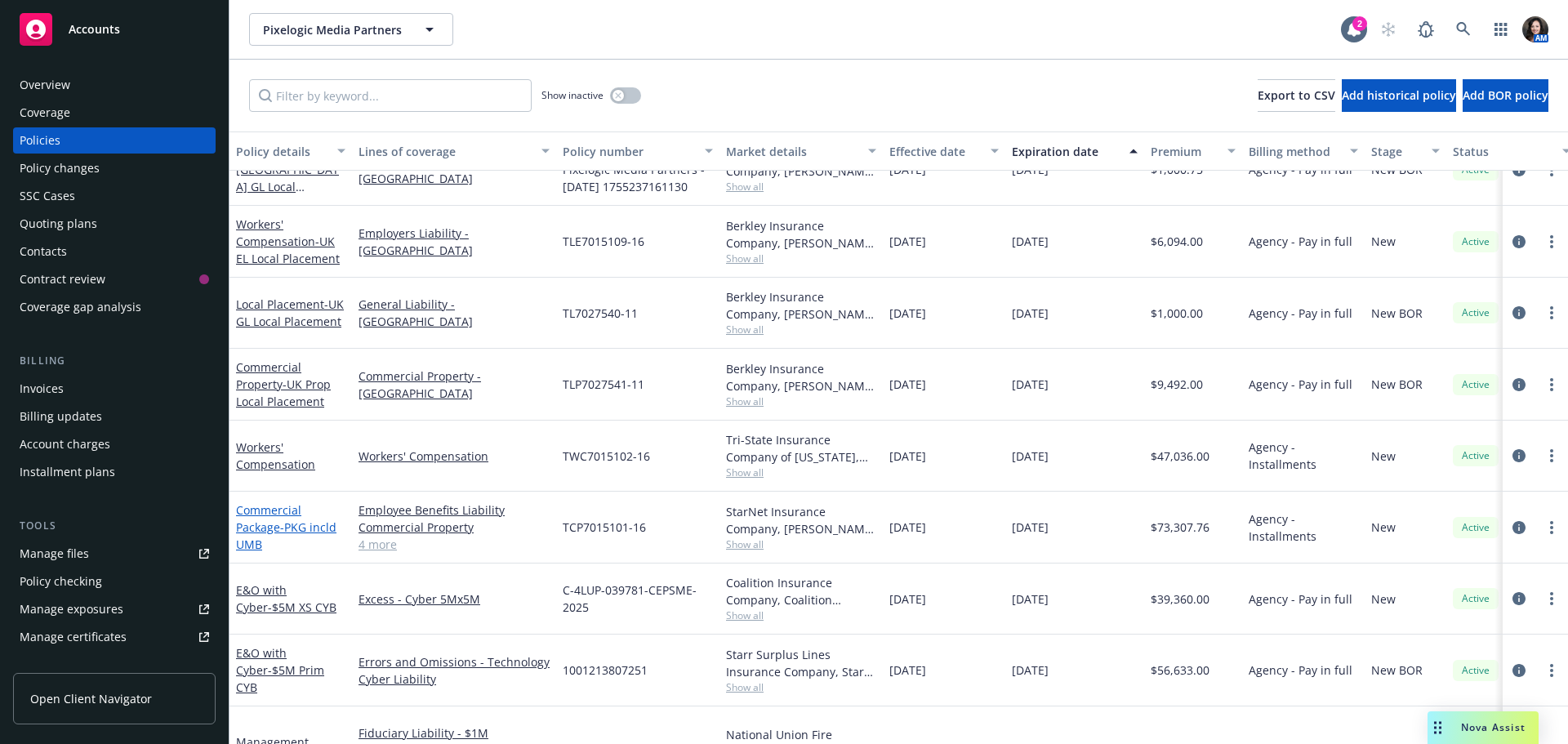
scroll to position [149, 0]
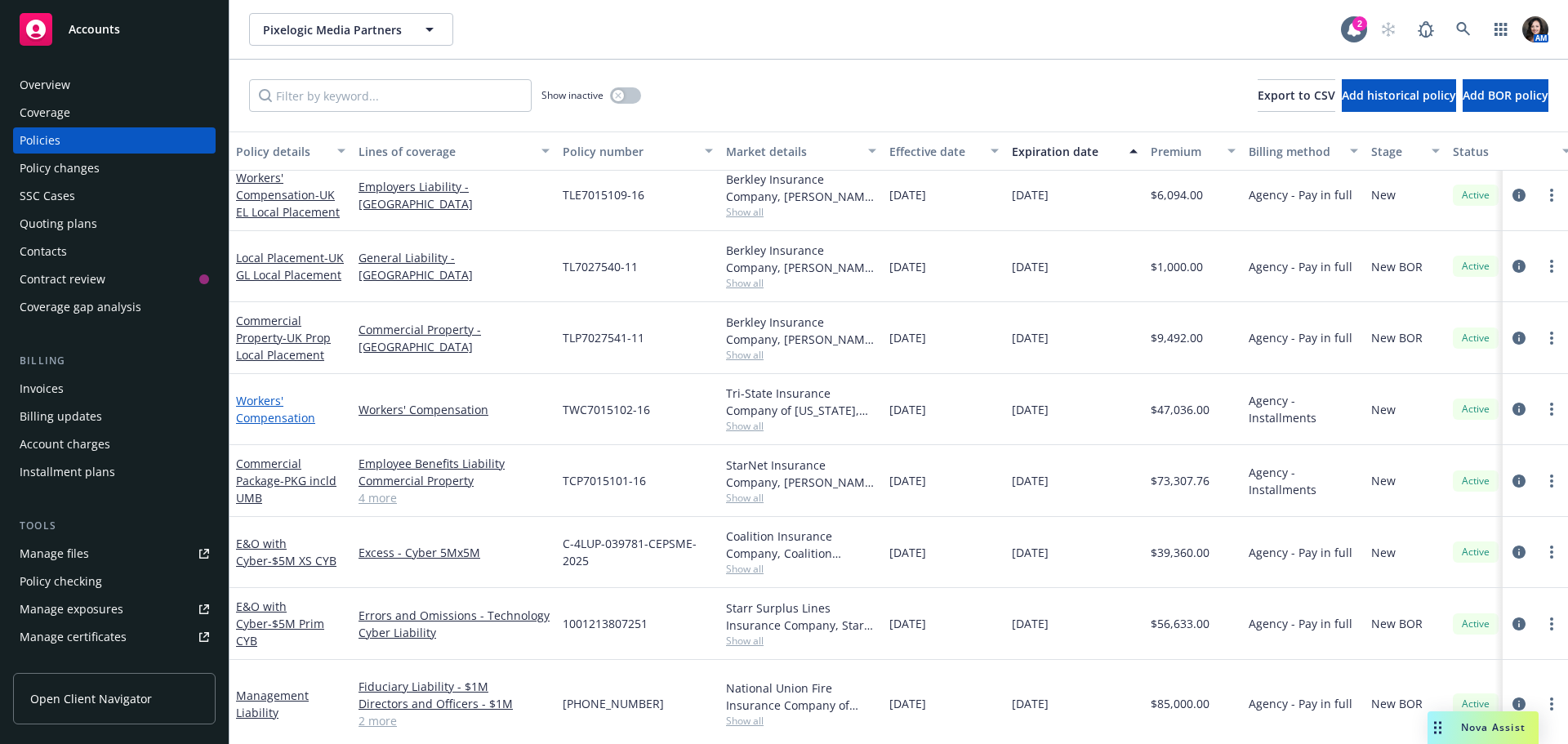
click at [273, 400] on link "Workers' Compensation" at bounding box center [275, 409] width 79 height 33
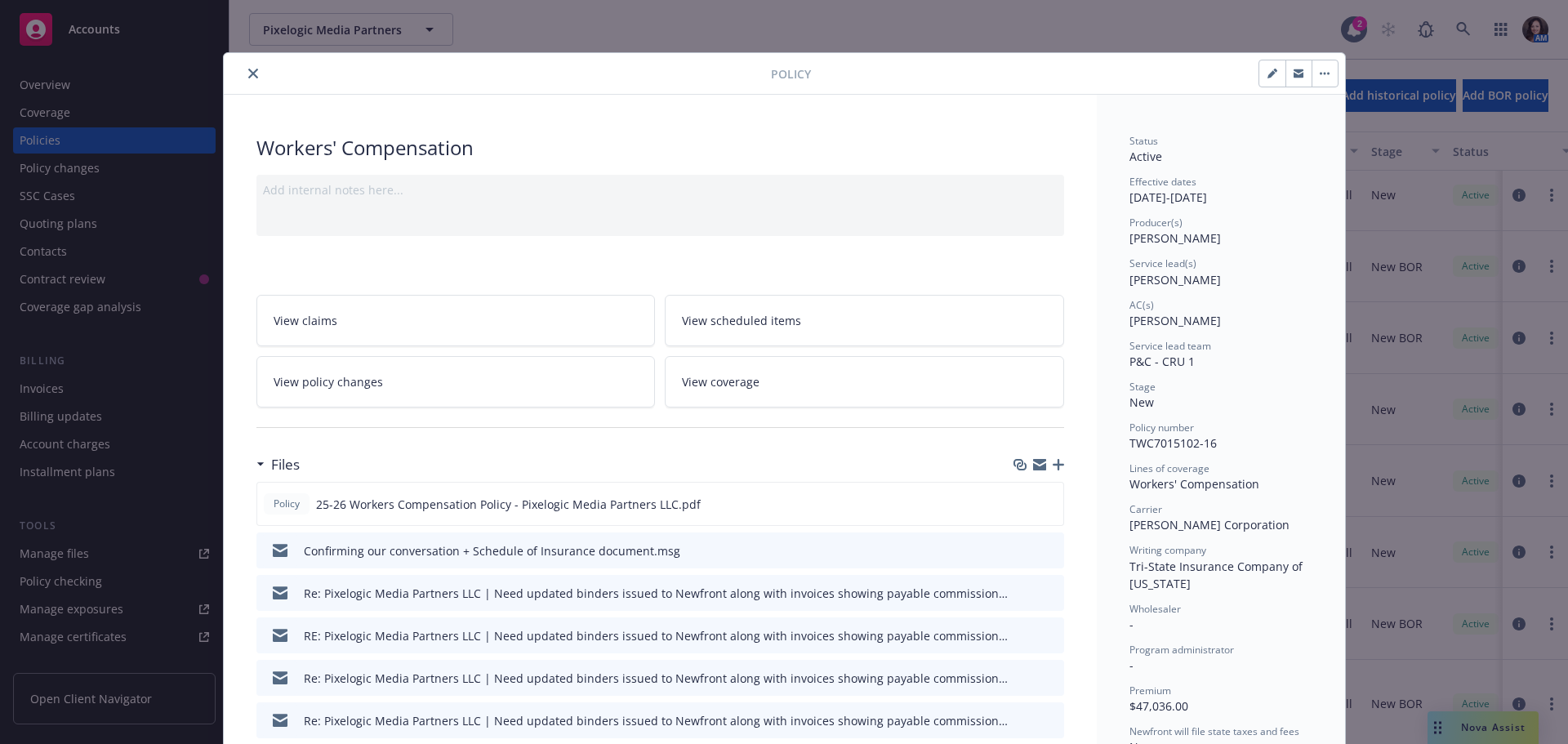
click at [243, 72] on button "close" at bounding box center [252, 72] width 19 height 19
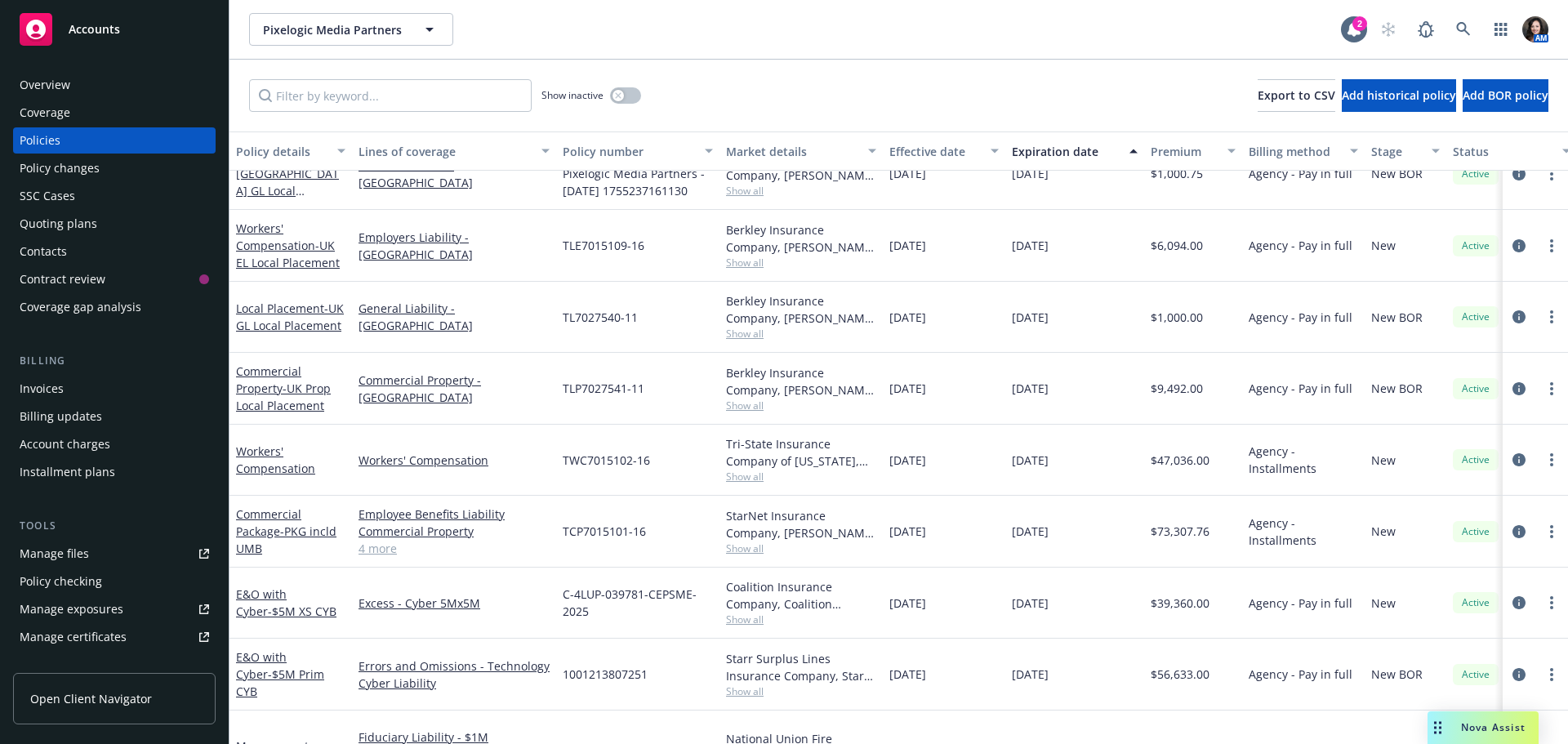
scroll to position [149, 0]
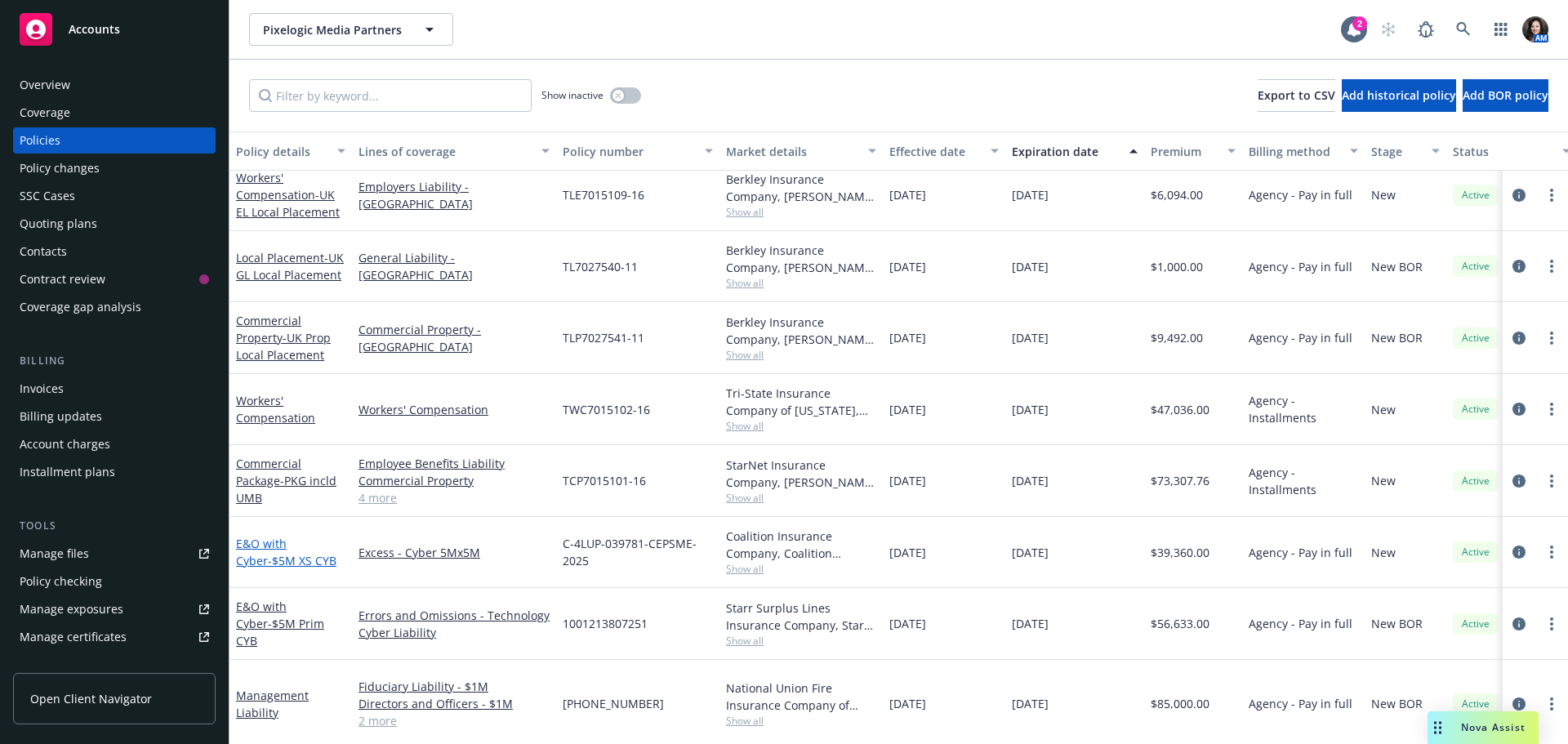
click at [270, 561] on span "- $5M XS CYB" at bounding box center [302, 561] width 69 height 16
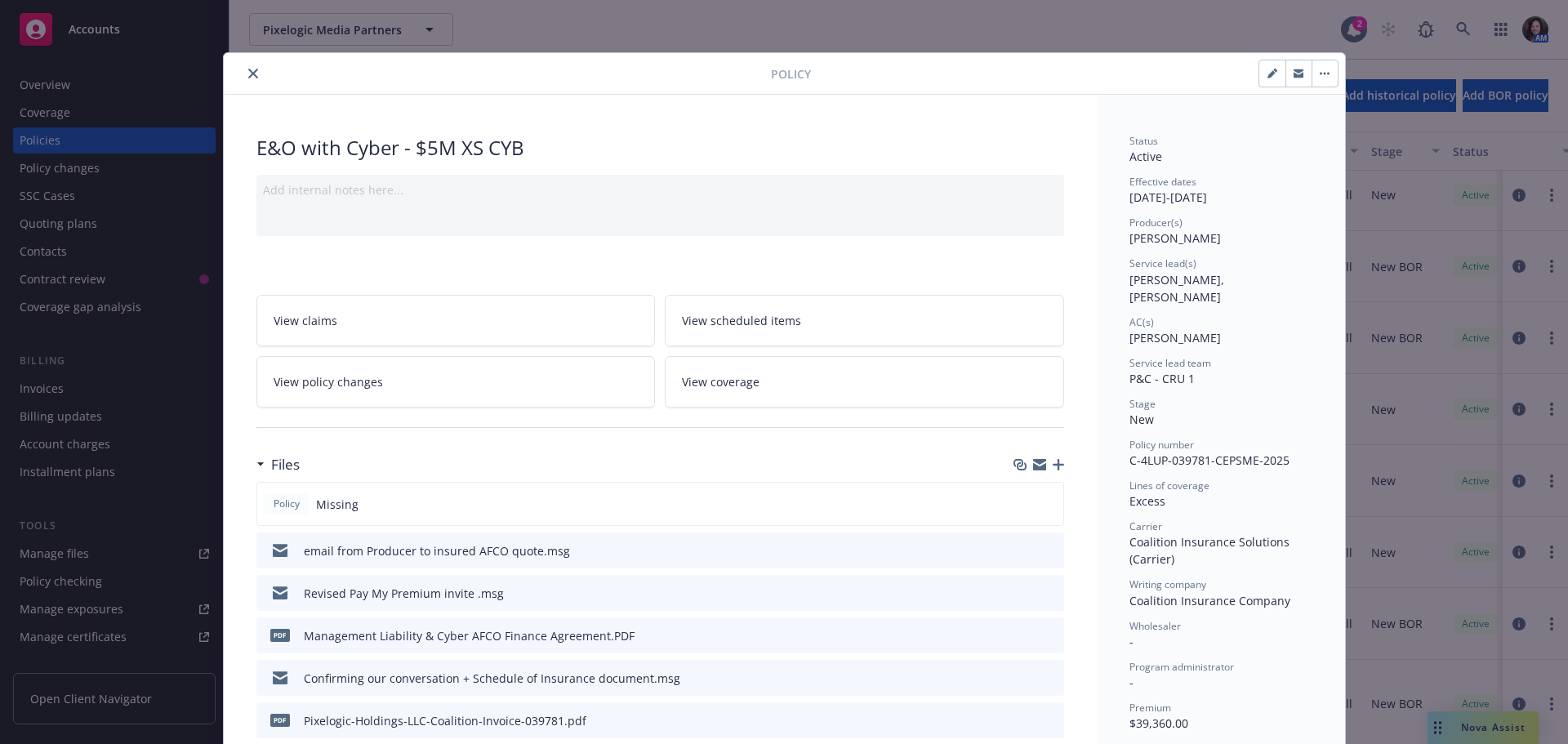
click at [248, 78] on icon "close" at bounding box center [253, 73] width 10 height 10
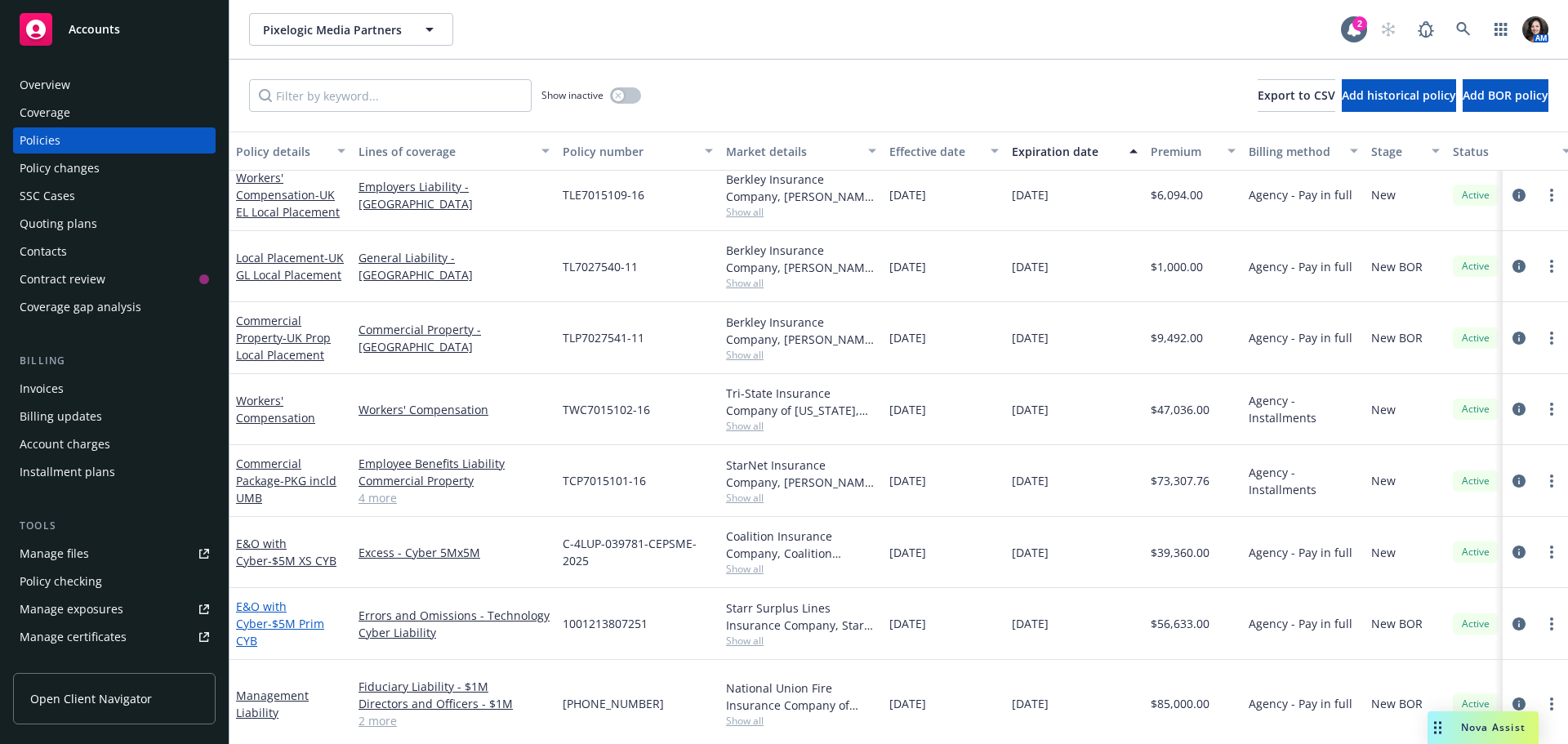
click at [272, 632] on span "- $5M Prim CYB" at bounding box center [280, 633] width 88 height 33
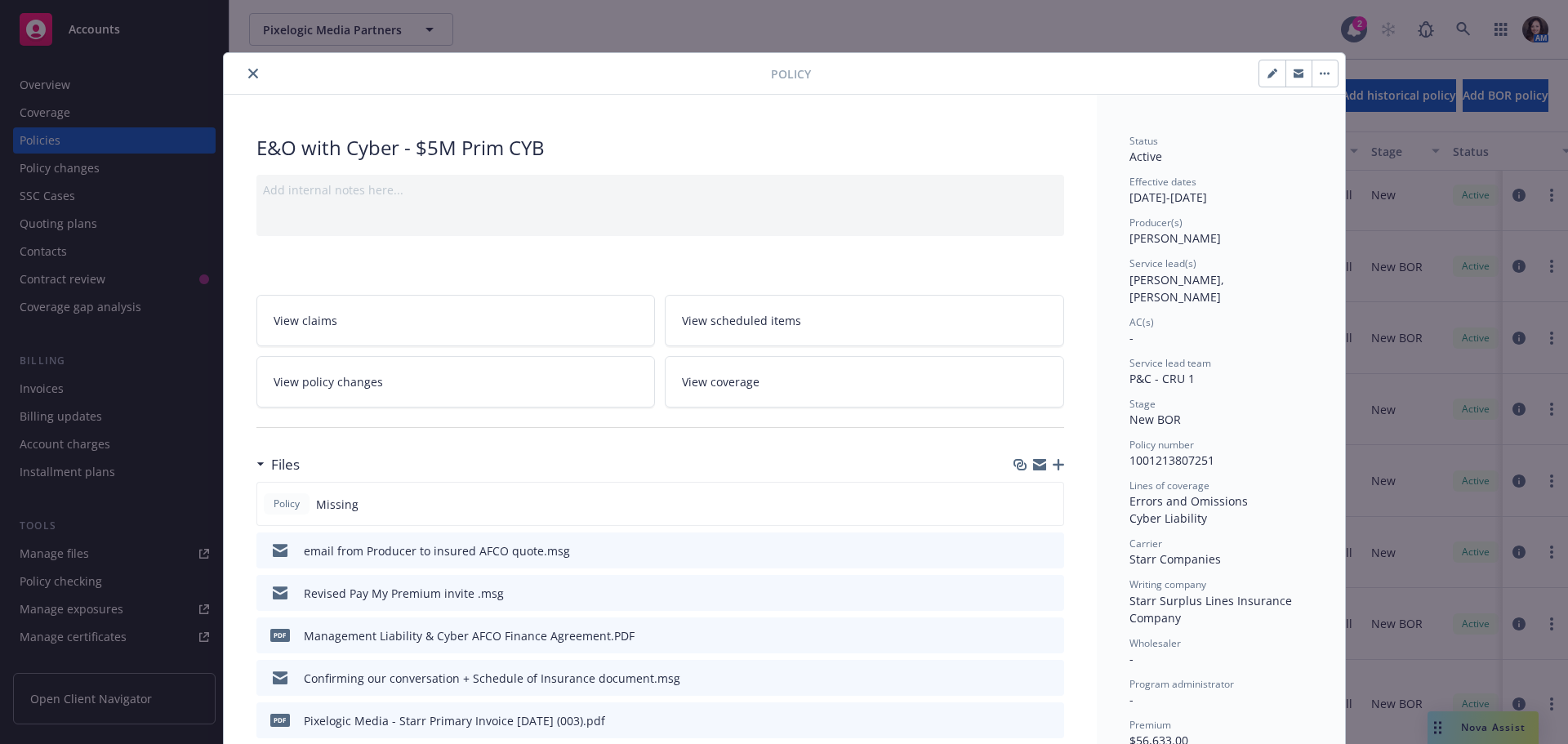
click at [248, 74] on icon "close" at bounding box center [253, 73] width 10 height 10
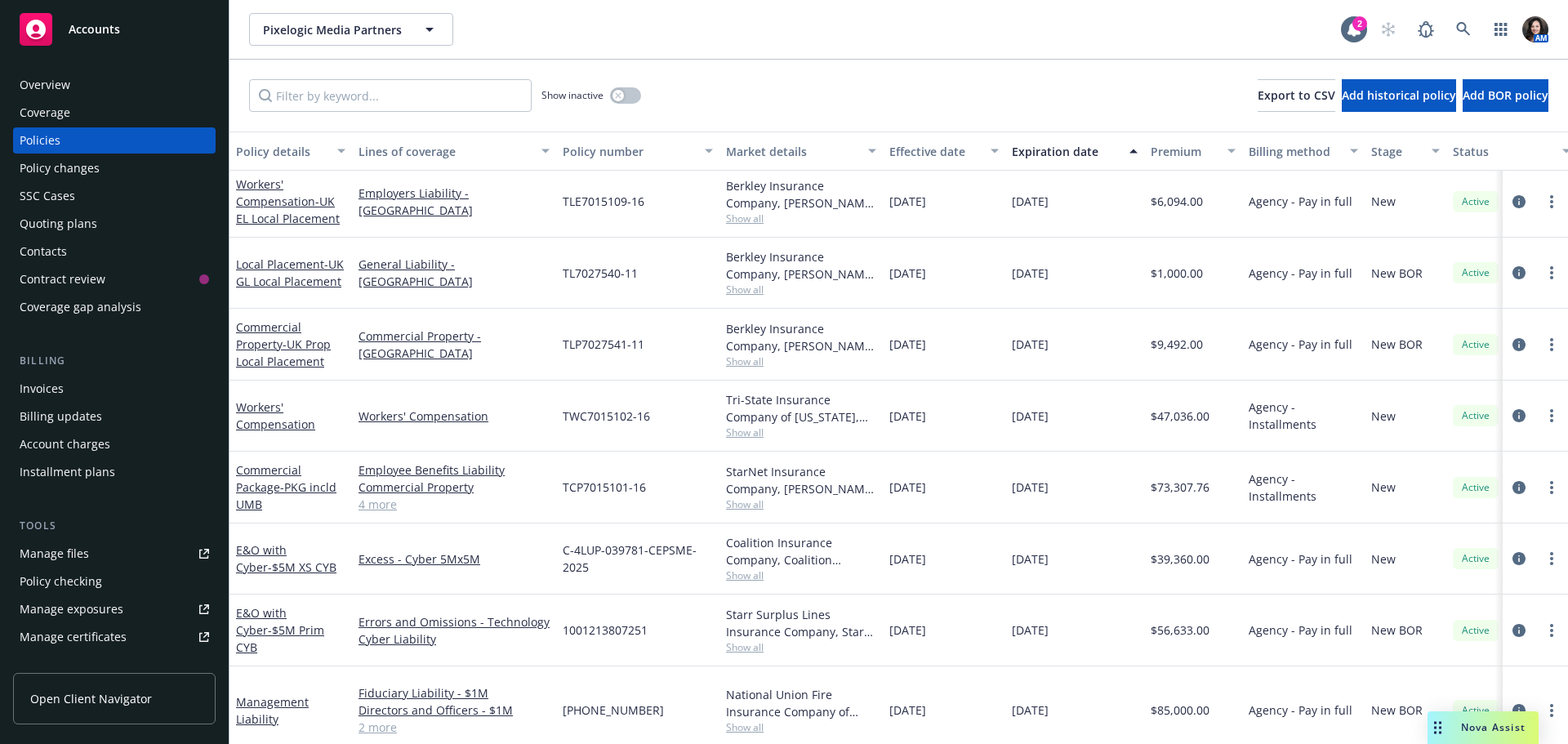
scroll to position [149, 0]
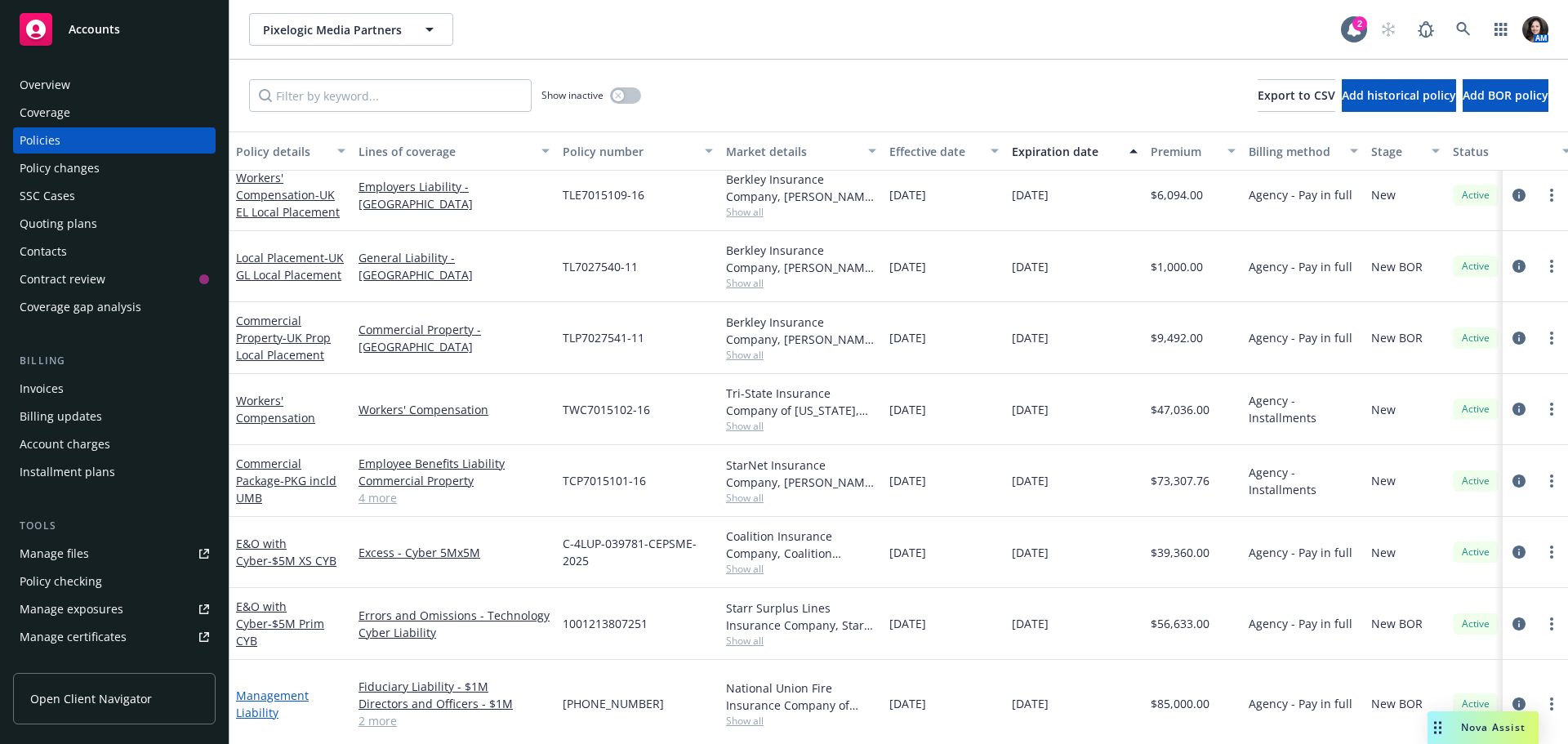
click at [273, 693] on link "Management Liability" at bounding box center [271, 705] width 72 height 33
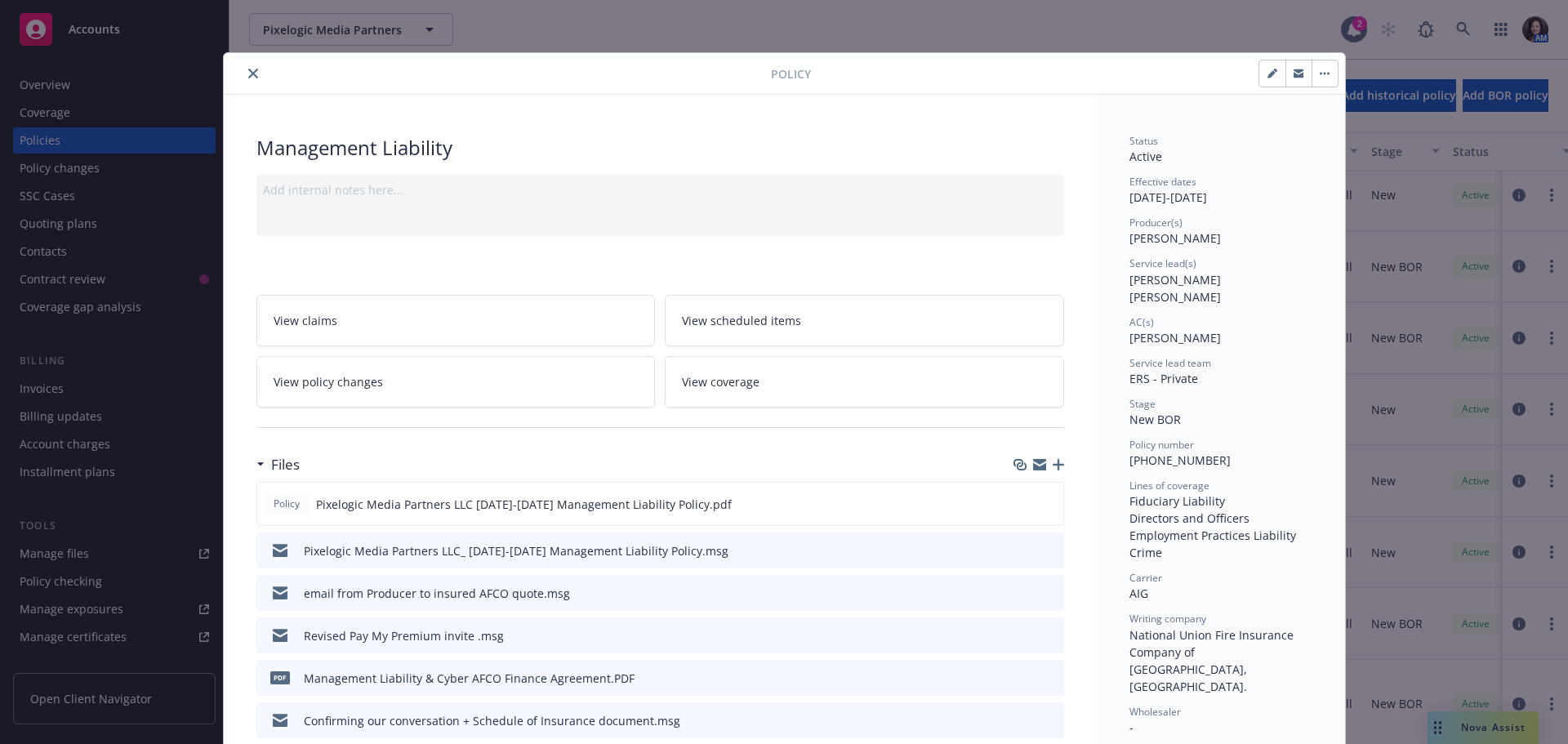
click at [248, 71] on icon "close" at bounding box center [253, 73] width 10 height 10
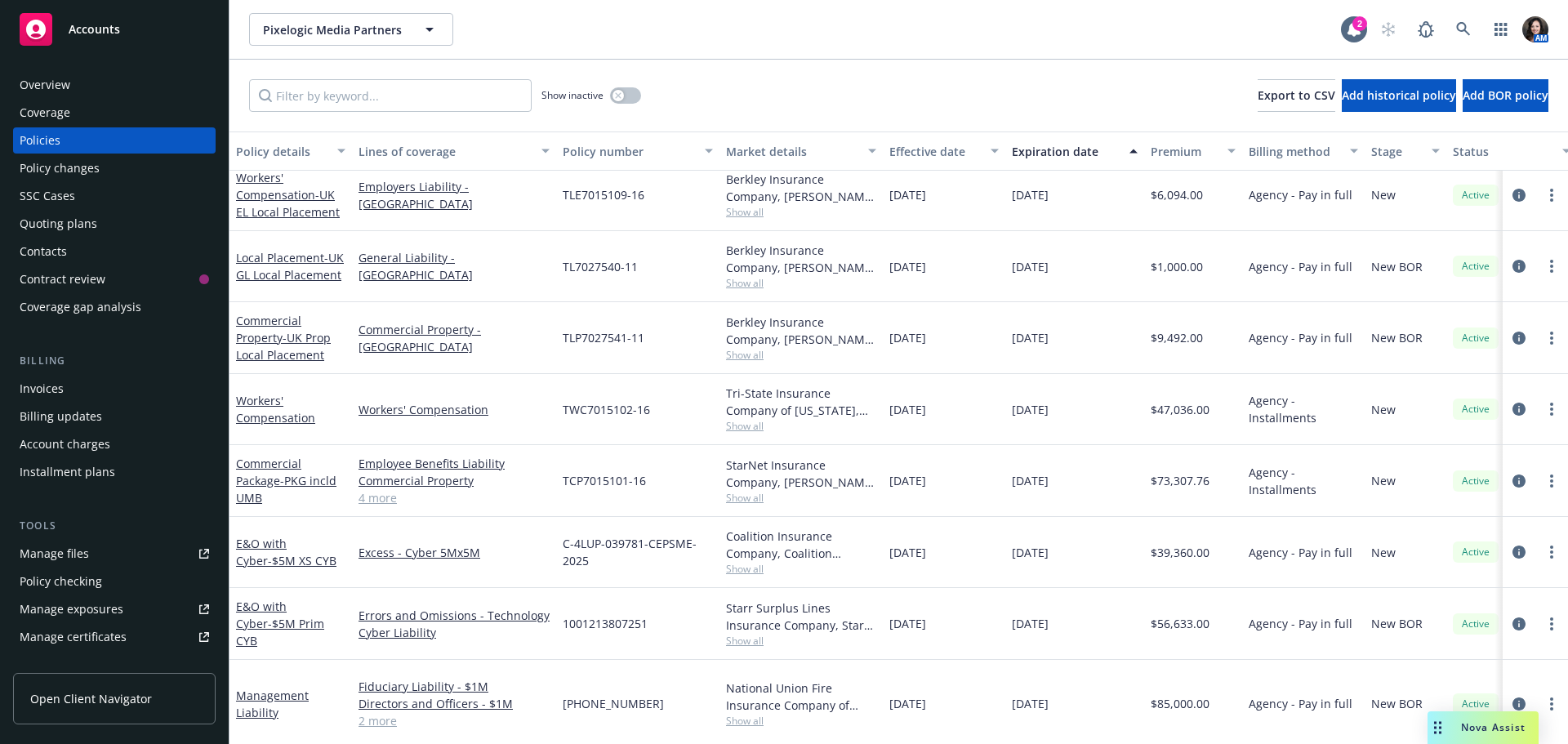
click at [79, 221] on div "Quoting plans" at bounding box center [58, 224] width 78 height 27
